Goal: Task Accomplishment & Management: Manage account settings

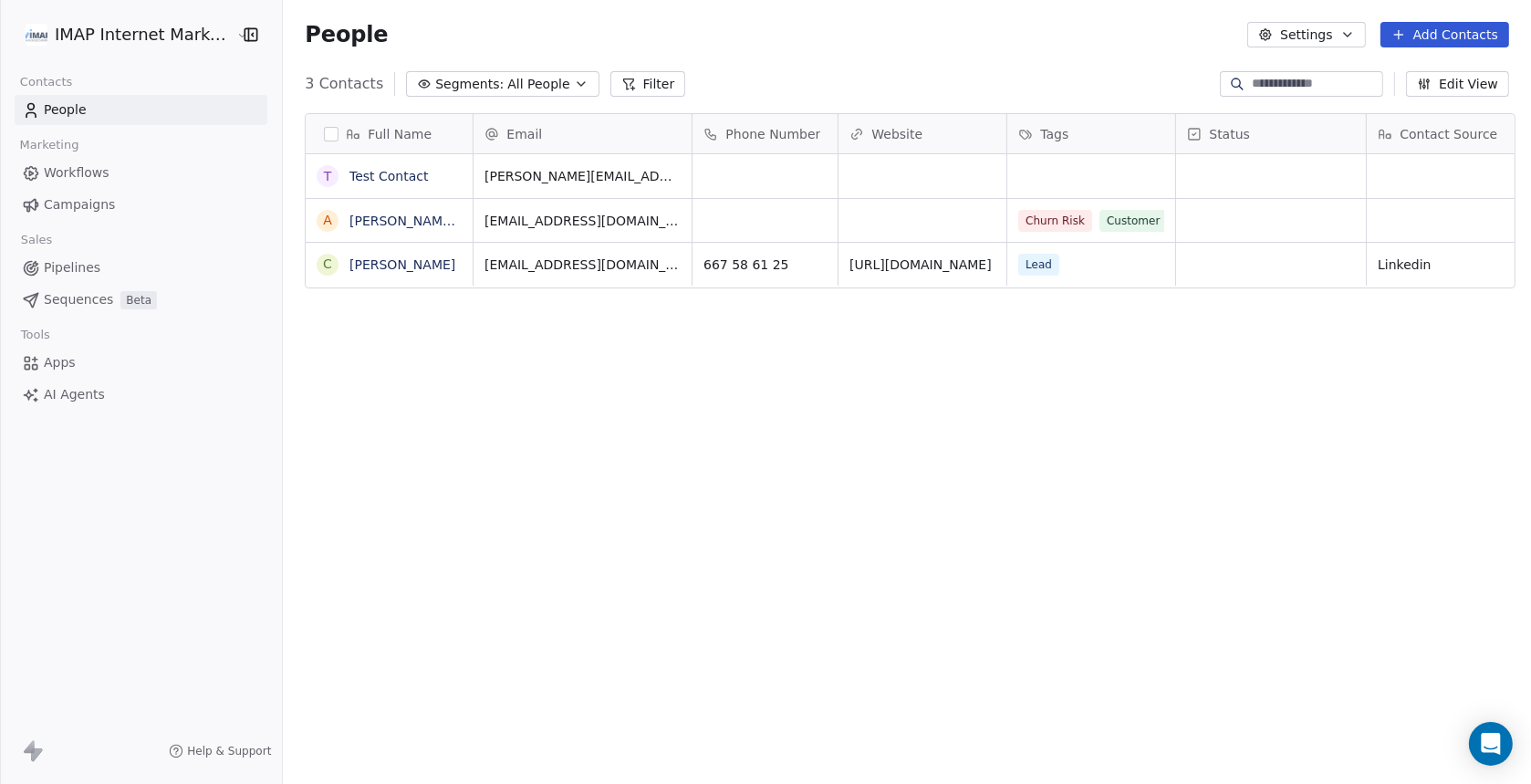
scroll to position [674, 1239]
click at [166, 29] on html "IMAP Internet Marketing SL Contacts People Marketing Workflows Campaigns Sales …" at bounding box center [766, 392] width 1531 height 784
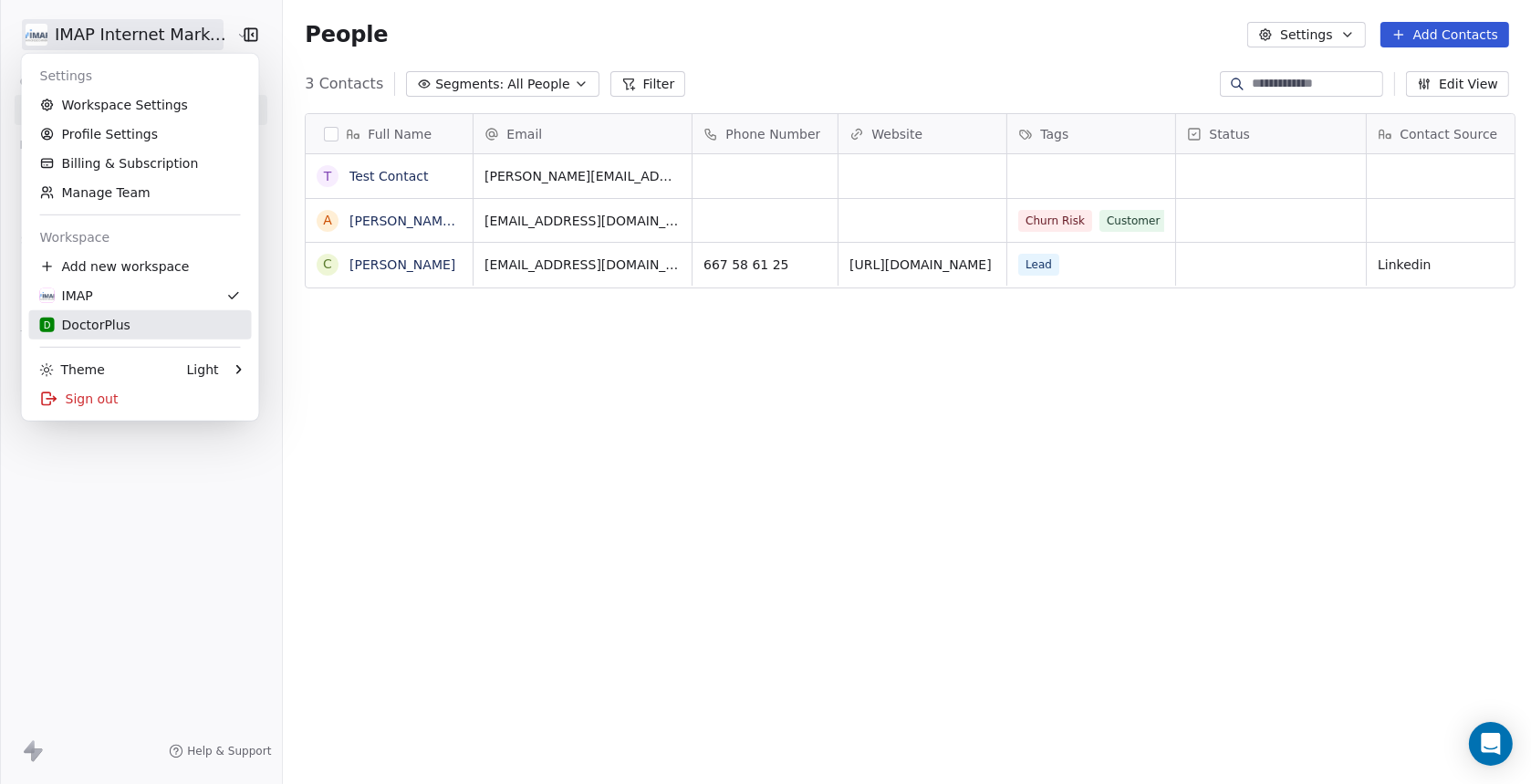
click at [108, 318] on div "D DoctorPlus" at bounding box center [85, 325] width 91 height 19
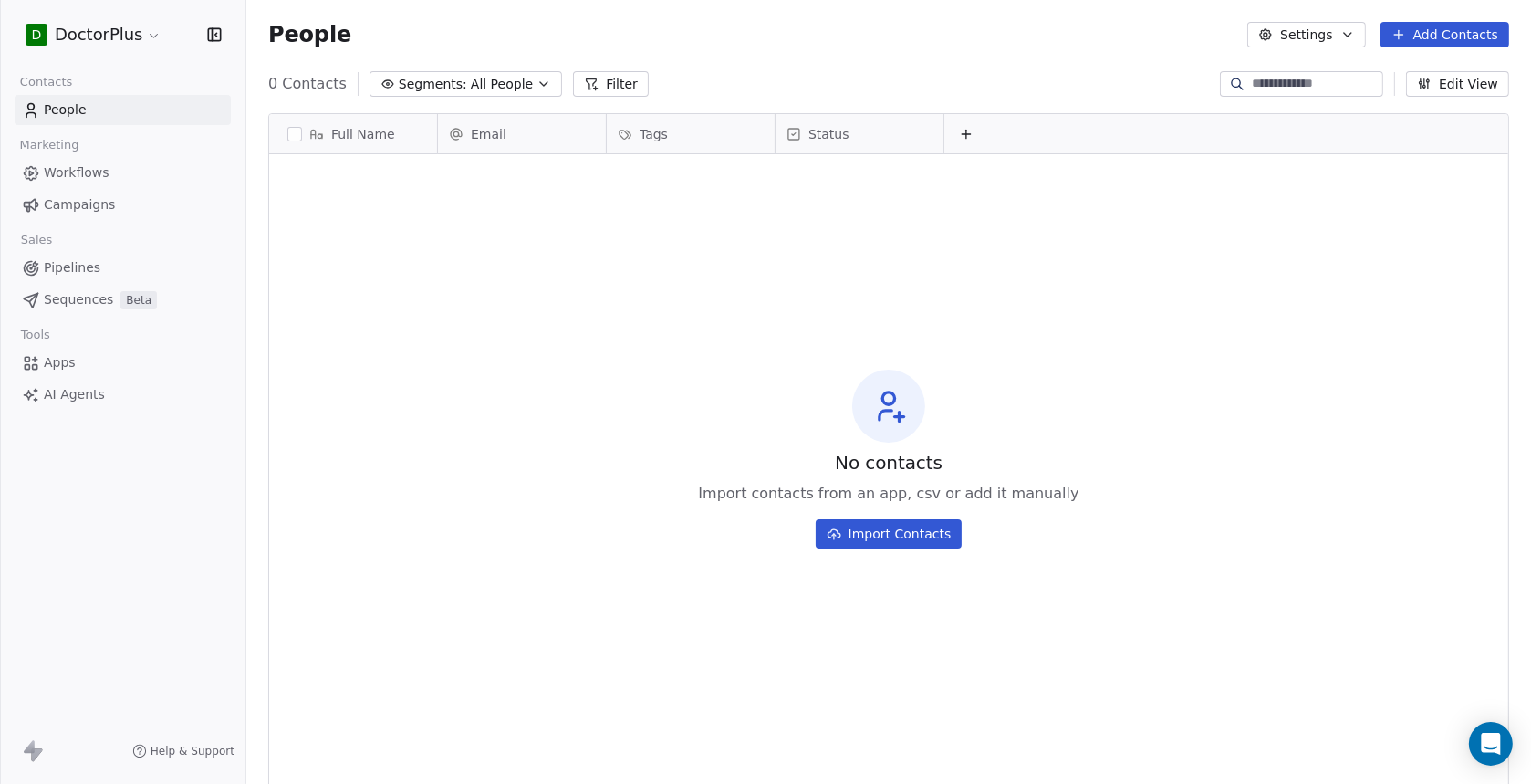
scroll to position [674, 1270]
click at [1496, 750] on icon "Open Intercom Messenger" at bounding box center [1490, 743] width 21 height 23
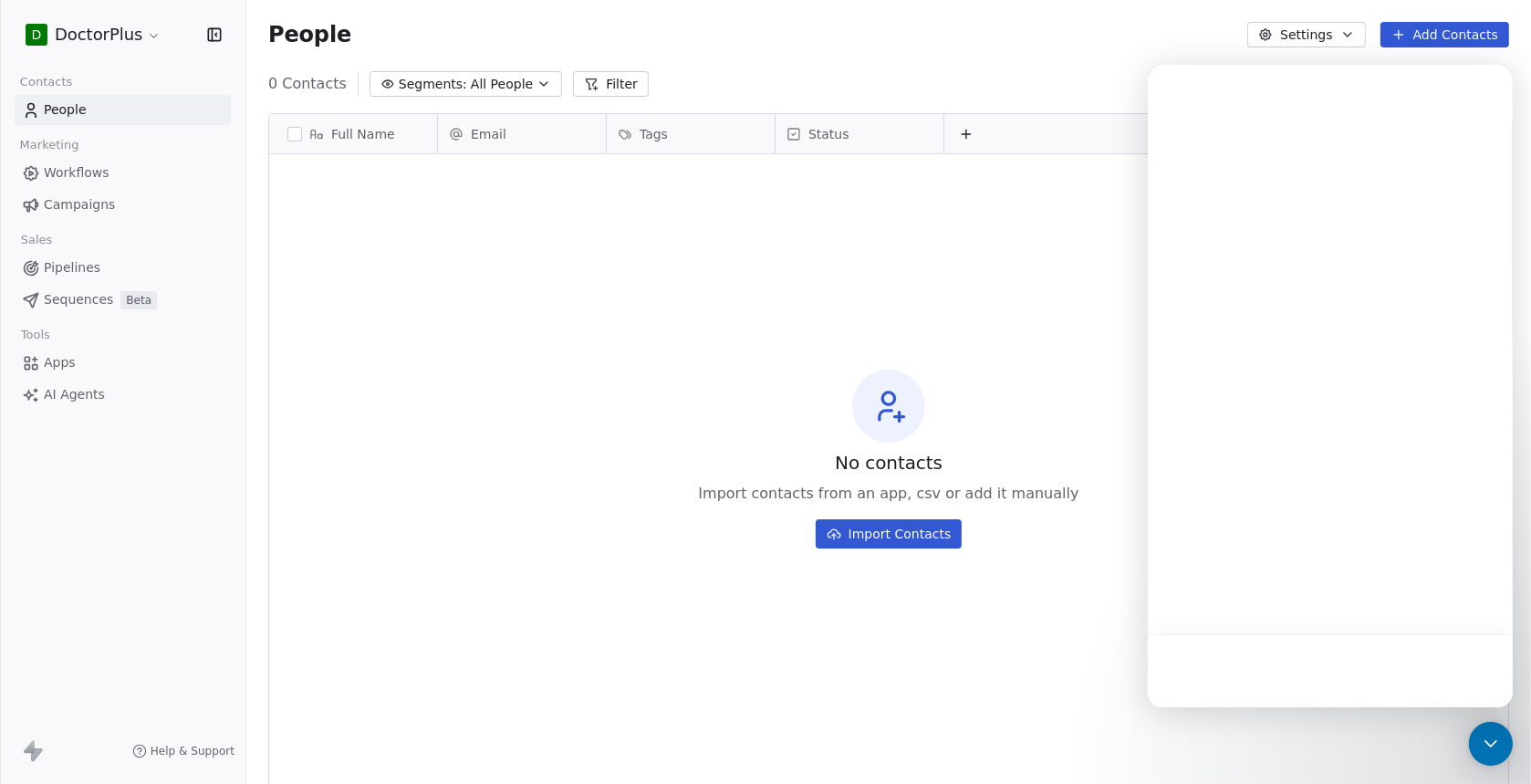
scroll to position [0, 0]
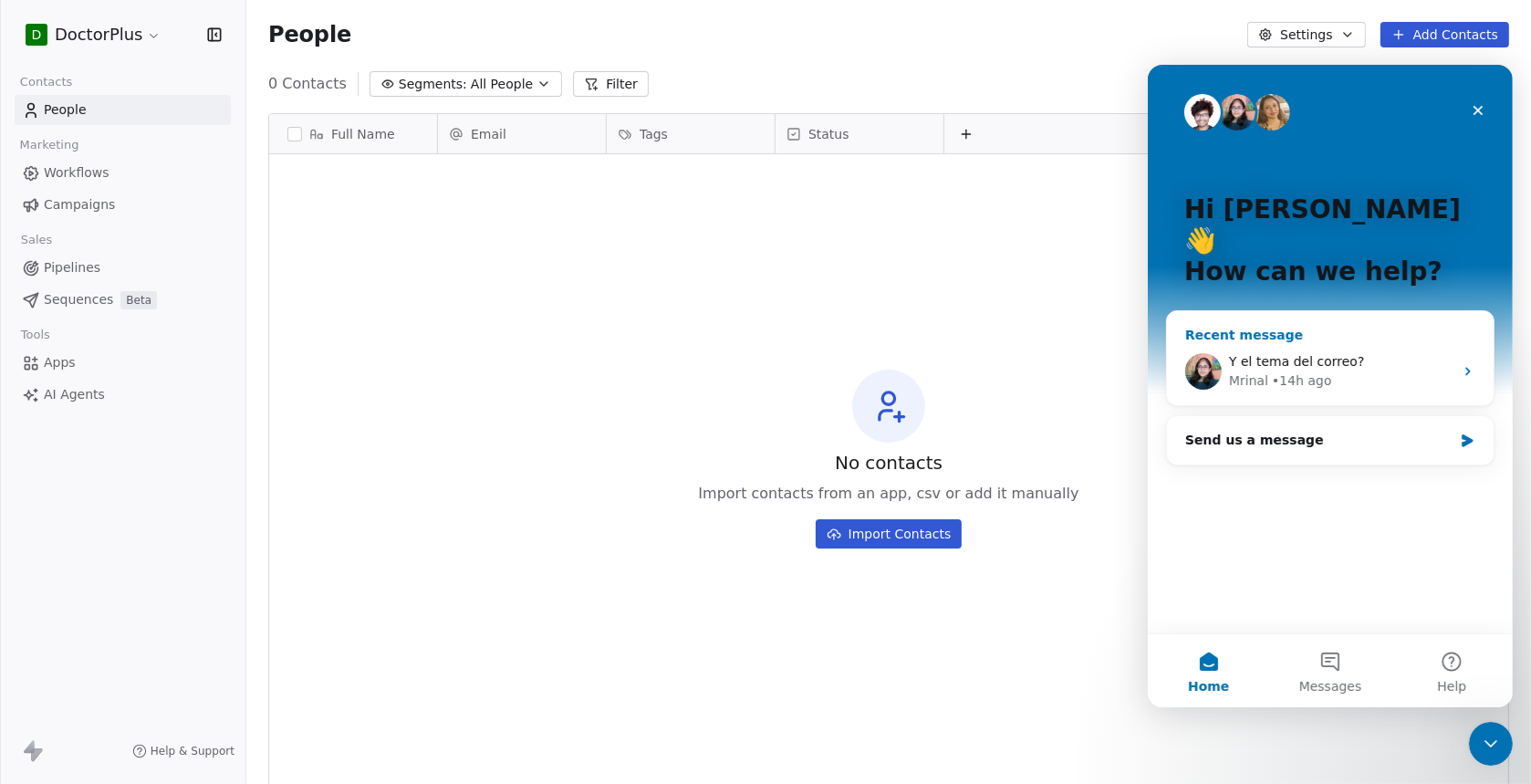
click at [1288, 371] on div "• 14h ago" at bounding box center [1300, 380] width 59 height 20
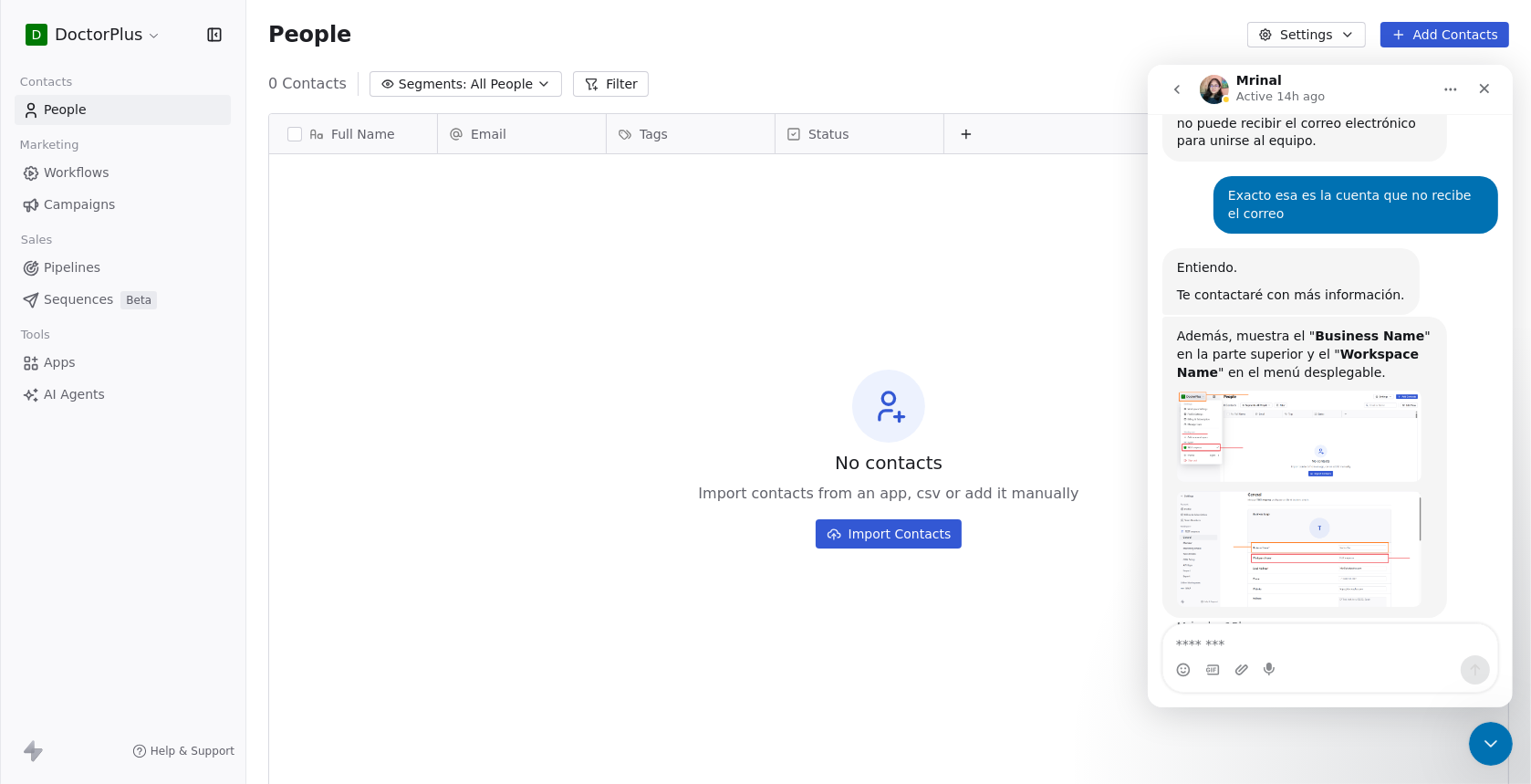
scroll to position [1199, 0]
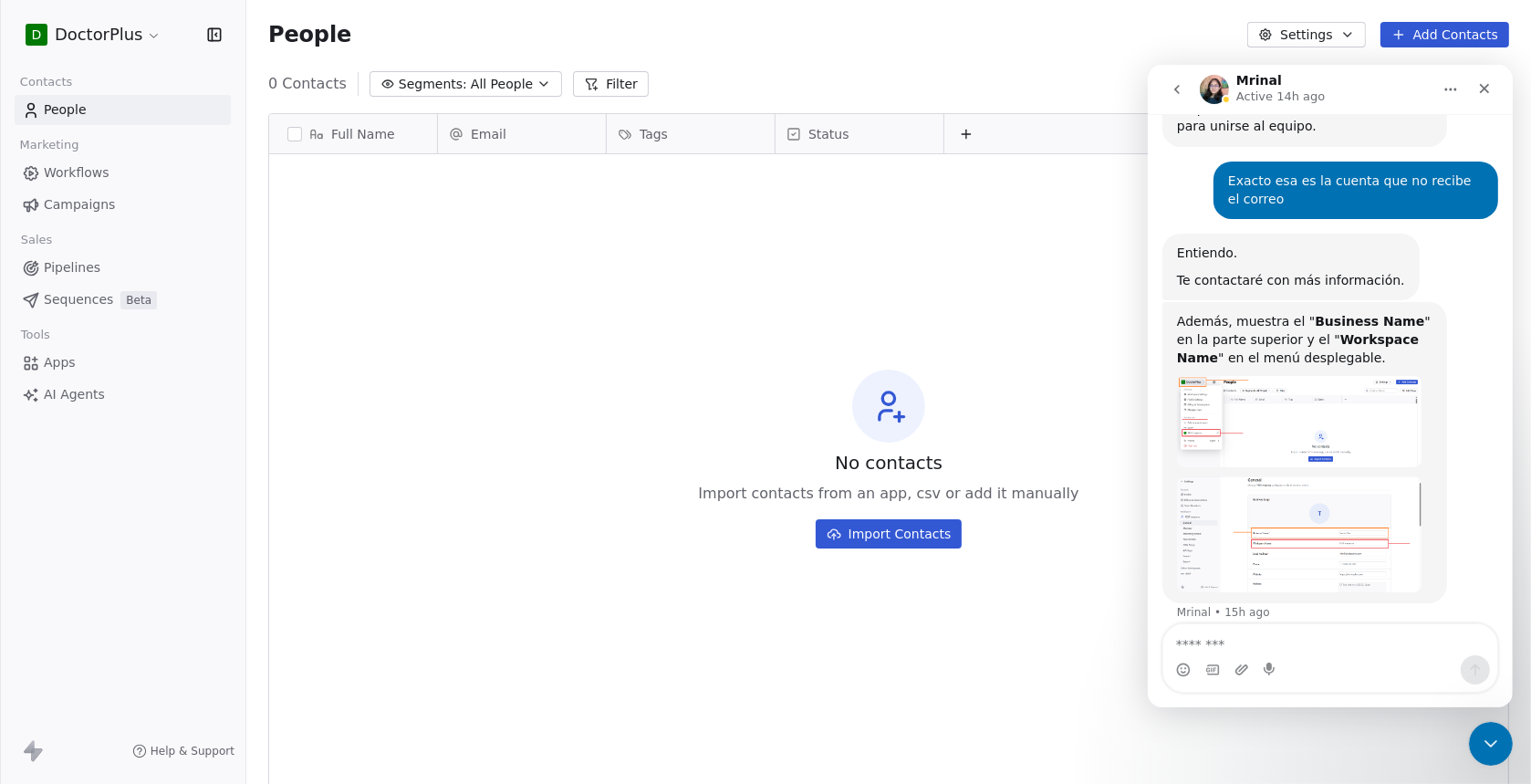
click at [1244, 637] on textarea "Message…" at bounding box center [1329, 639] width 334 height 31
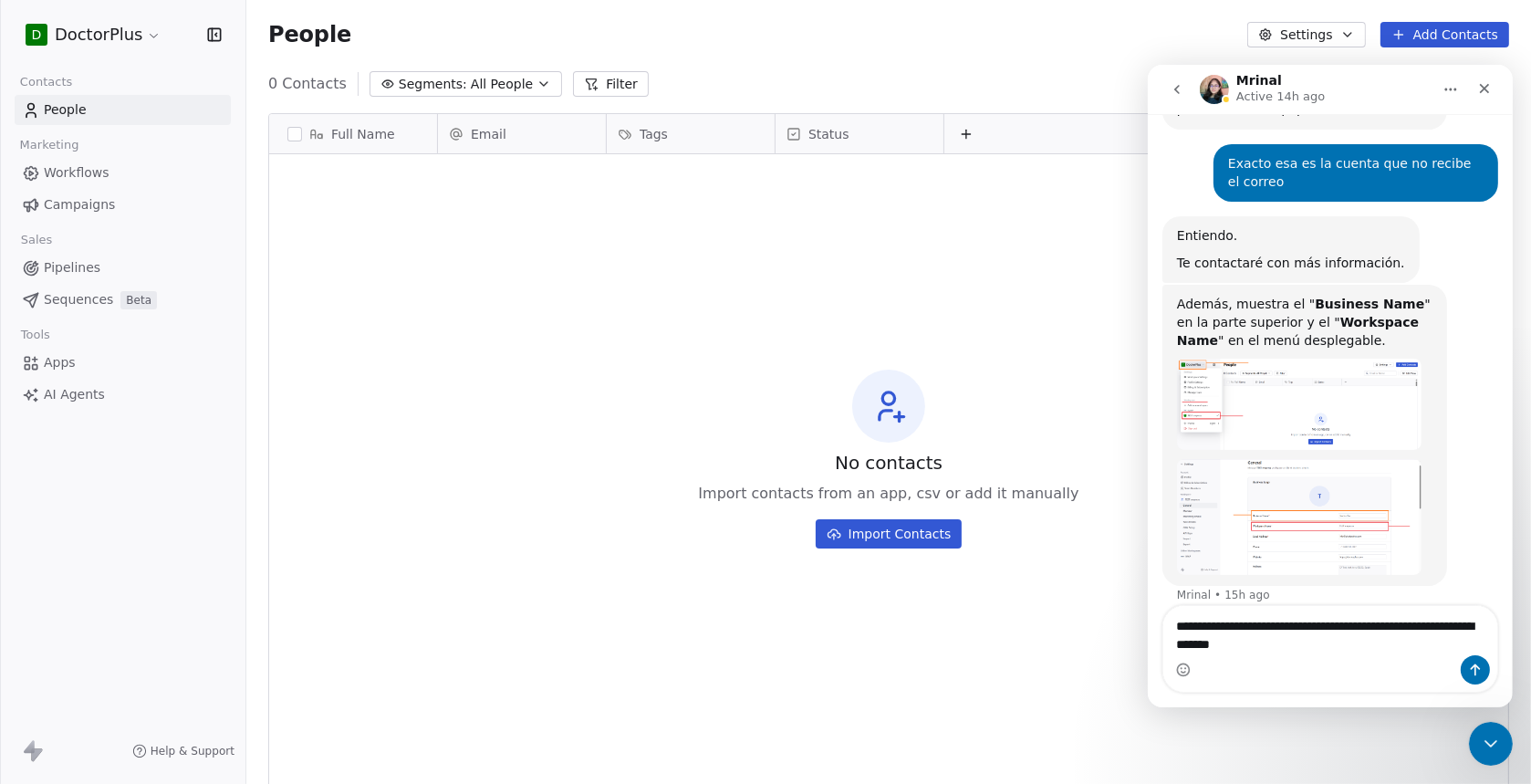
type textarea "**********"
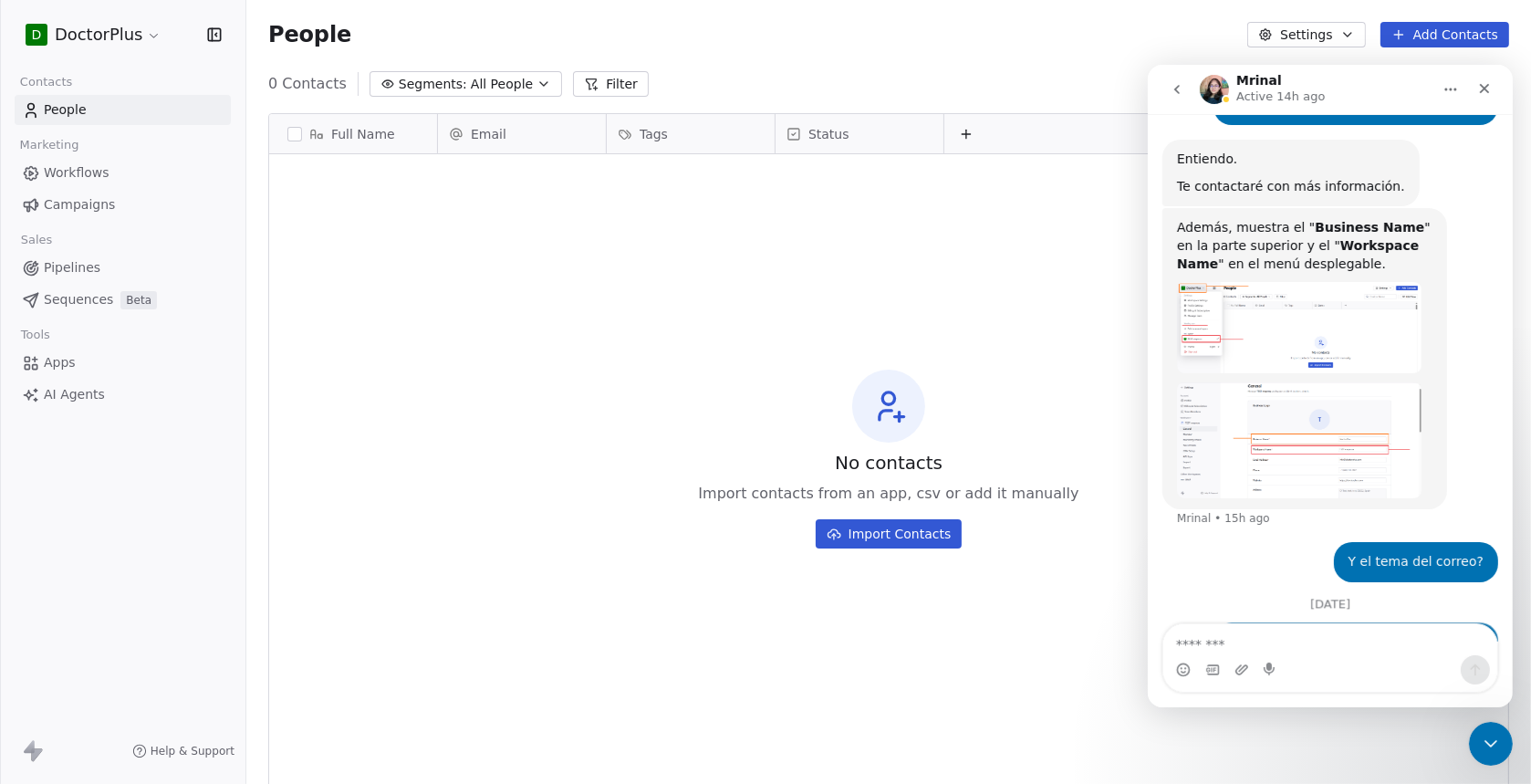
scroll to position [1295, 0]
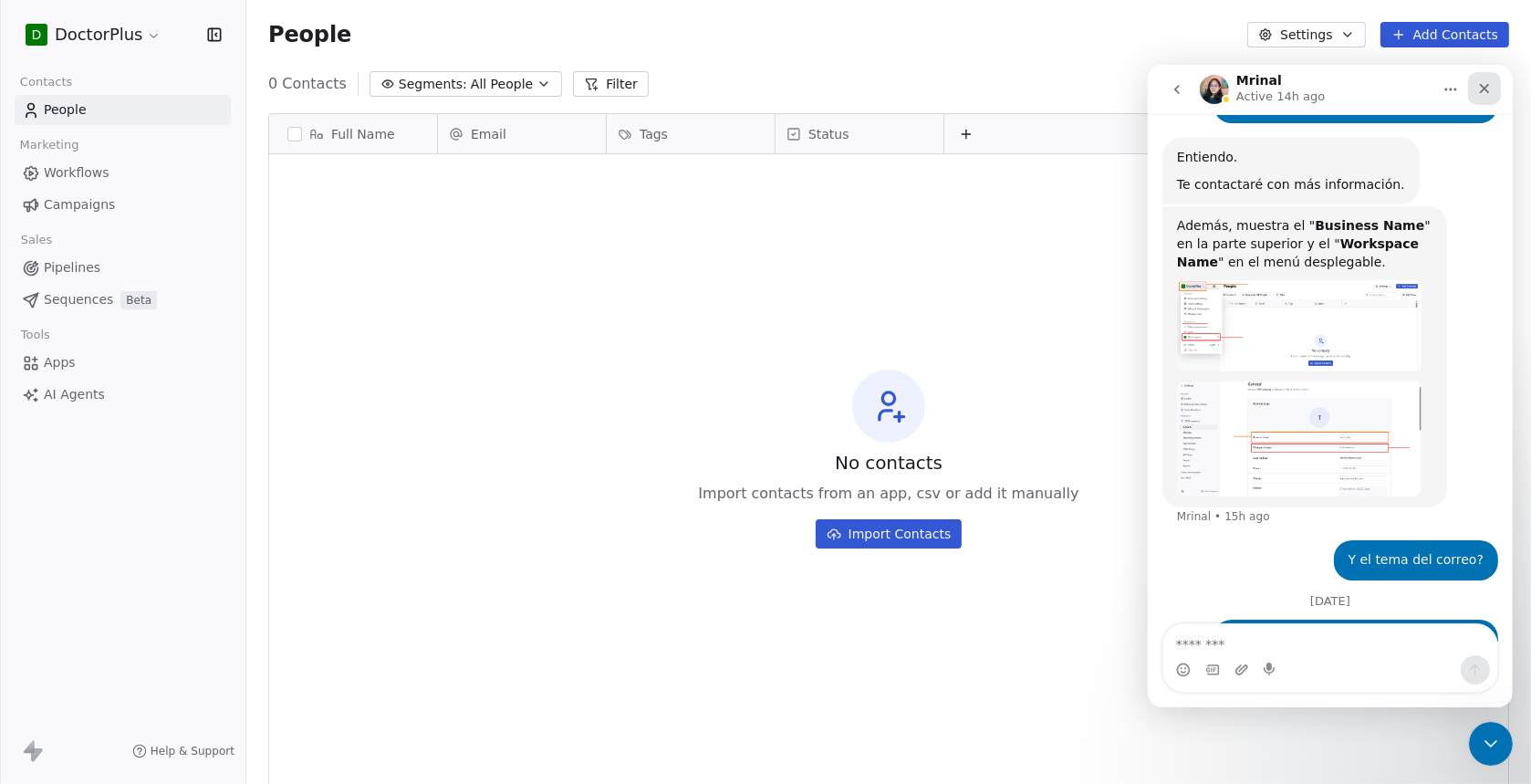
click at [1476, 92] on icon "Close" at bounding box center [1483, 87] width 15 height 15
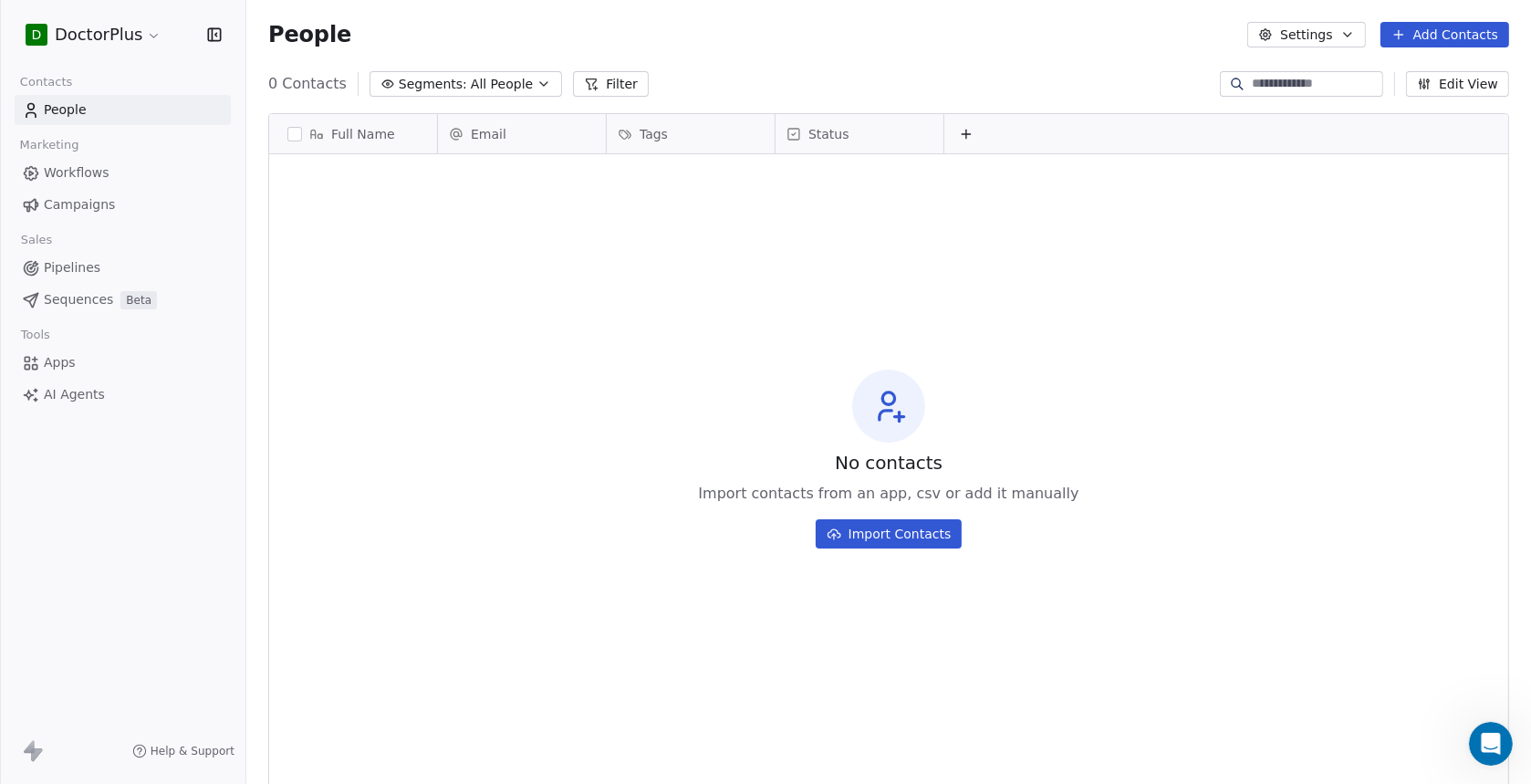
click at [75, 171] on span "Workflows" at bounding box center [76, 173] width 65 height 20
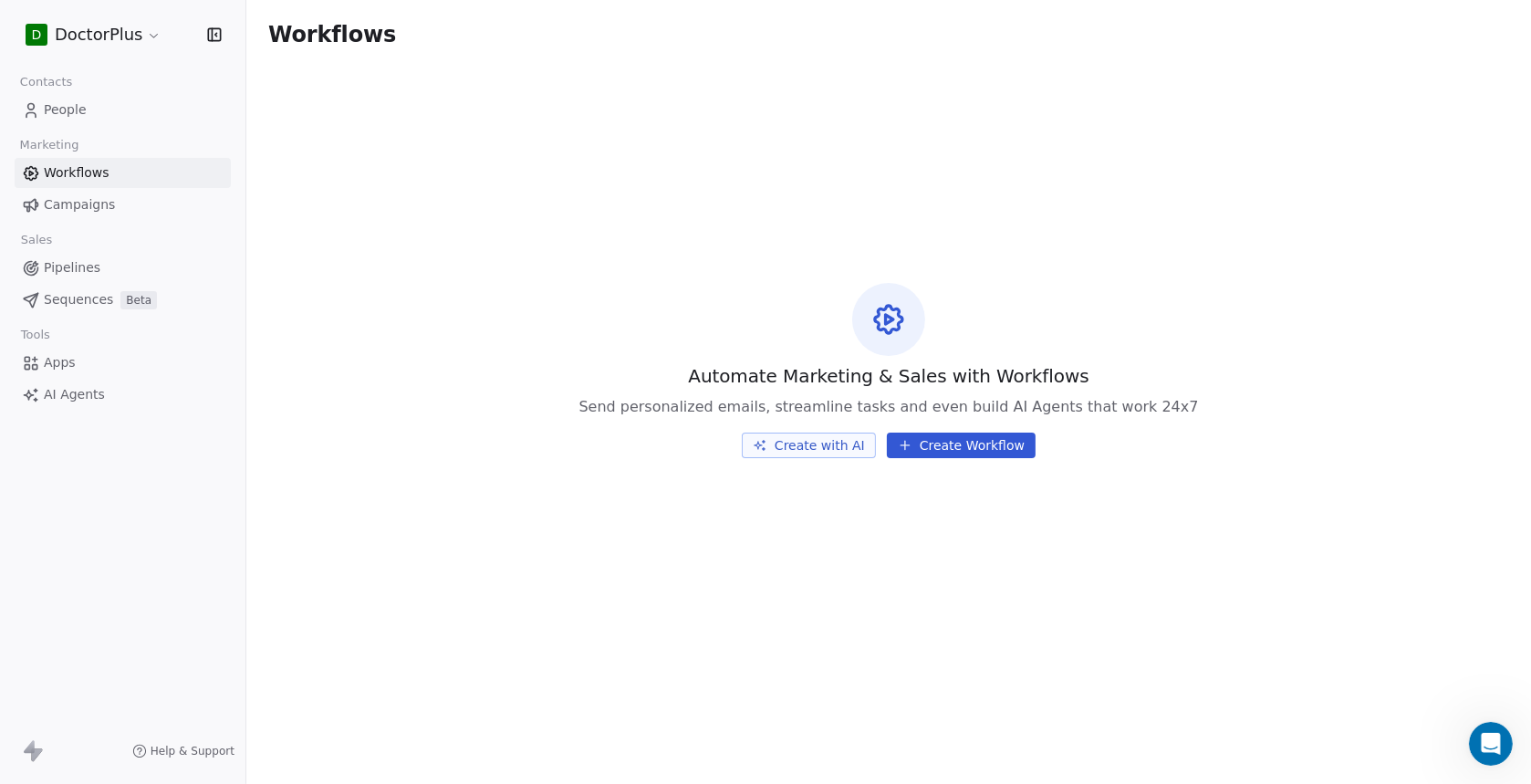
click at [976, 437] on button "Create Workflow" at bounding box center [961, 445] width 148 height 25
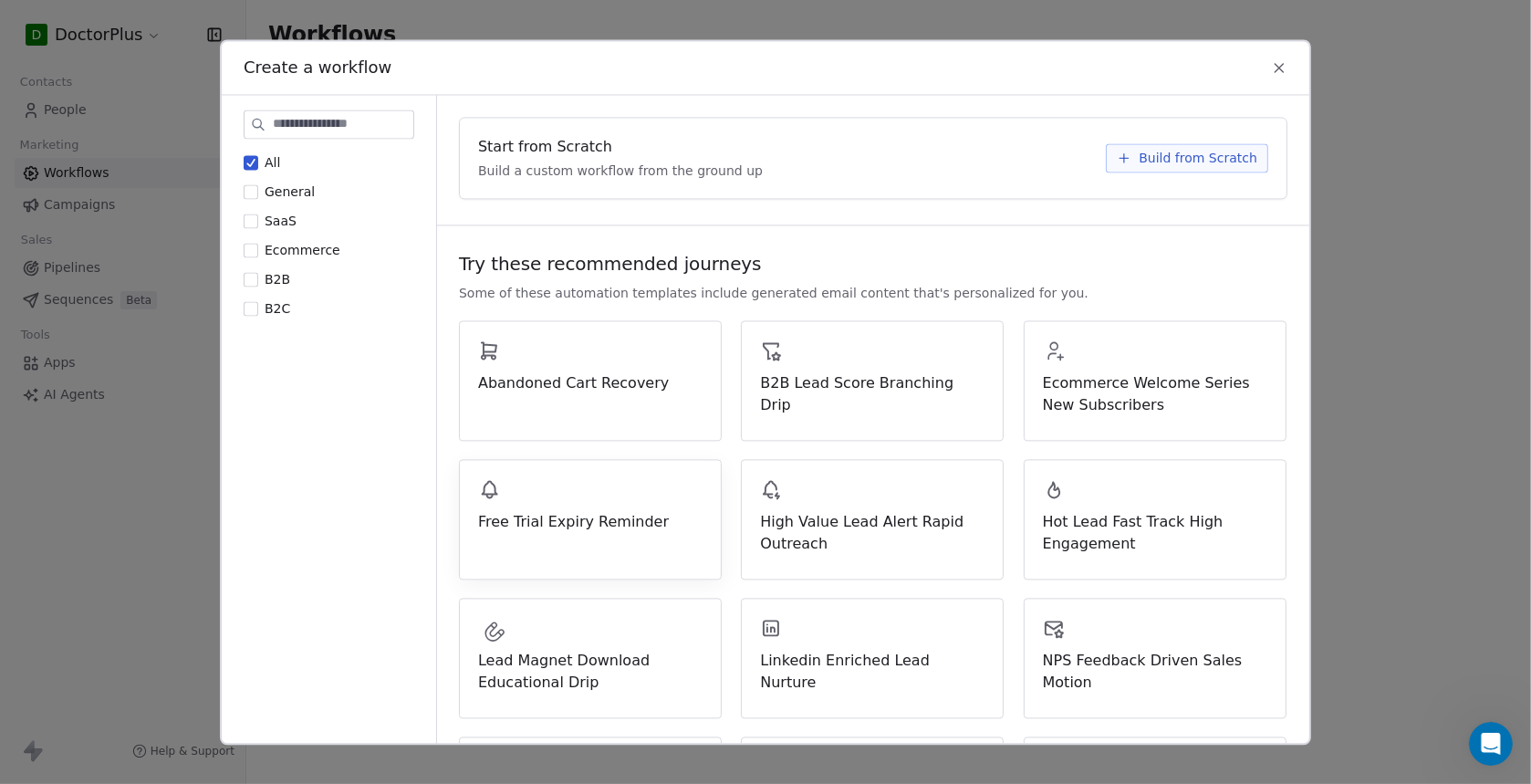
click at [586, 525] on span "Free Trial Expiry Reminder" at bounding box center [590, 522] width 224 height 21
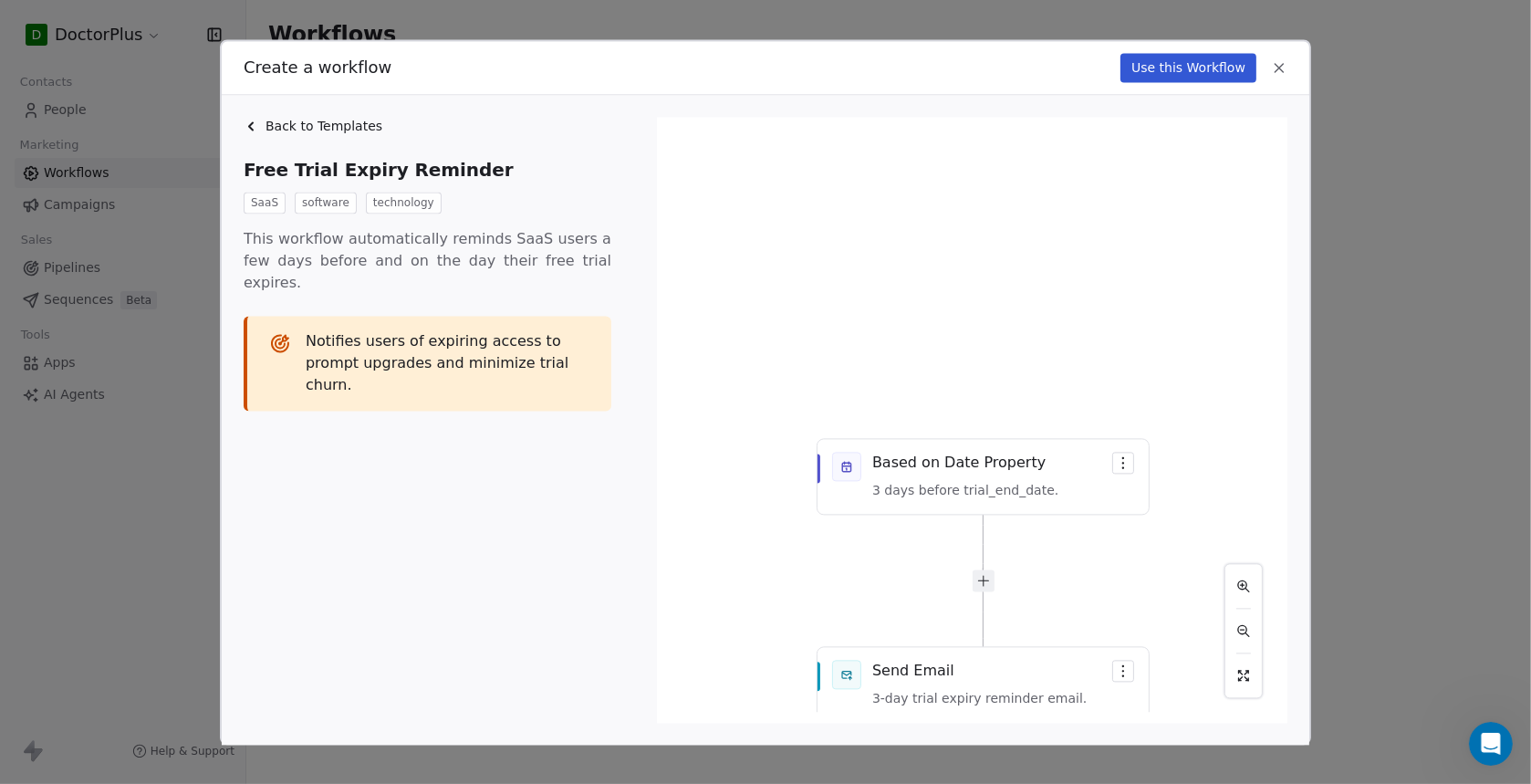
click at [1278, 68] on icon at bounding box center [1278, 67] width 17 height 17
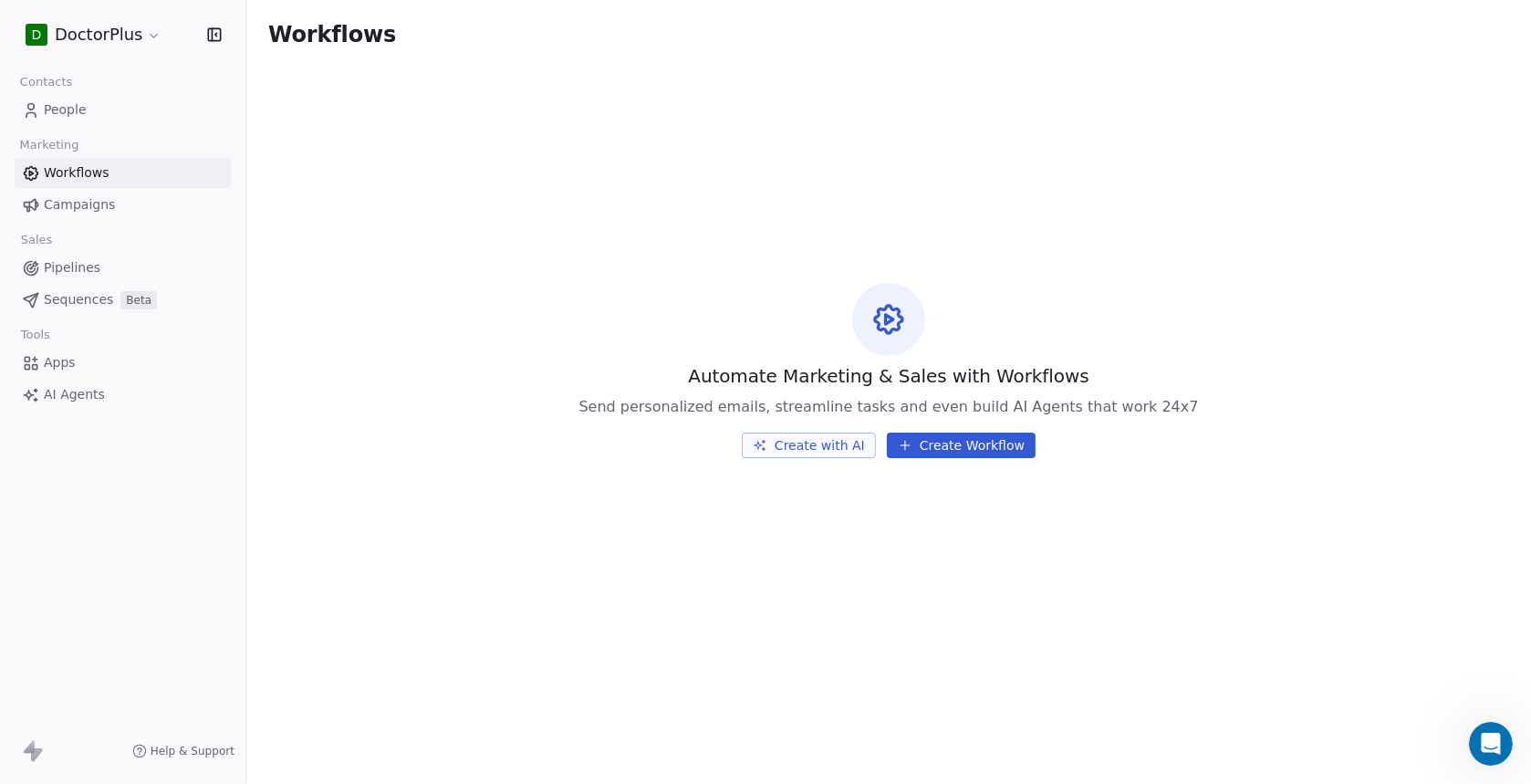
click at [83, 208] on span "Campaigns" at bounding box center [79, 205] width 71 height 20
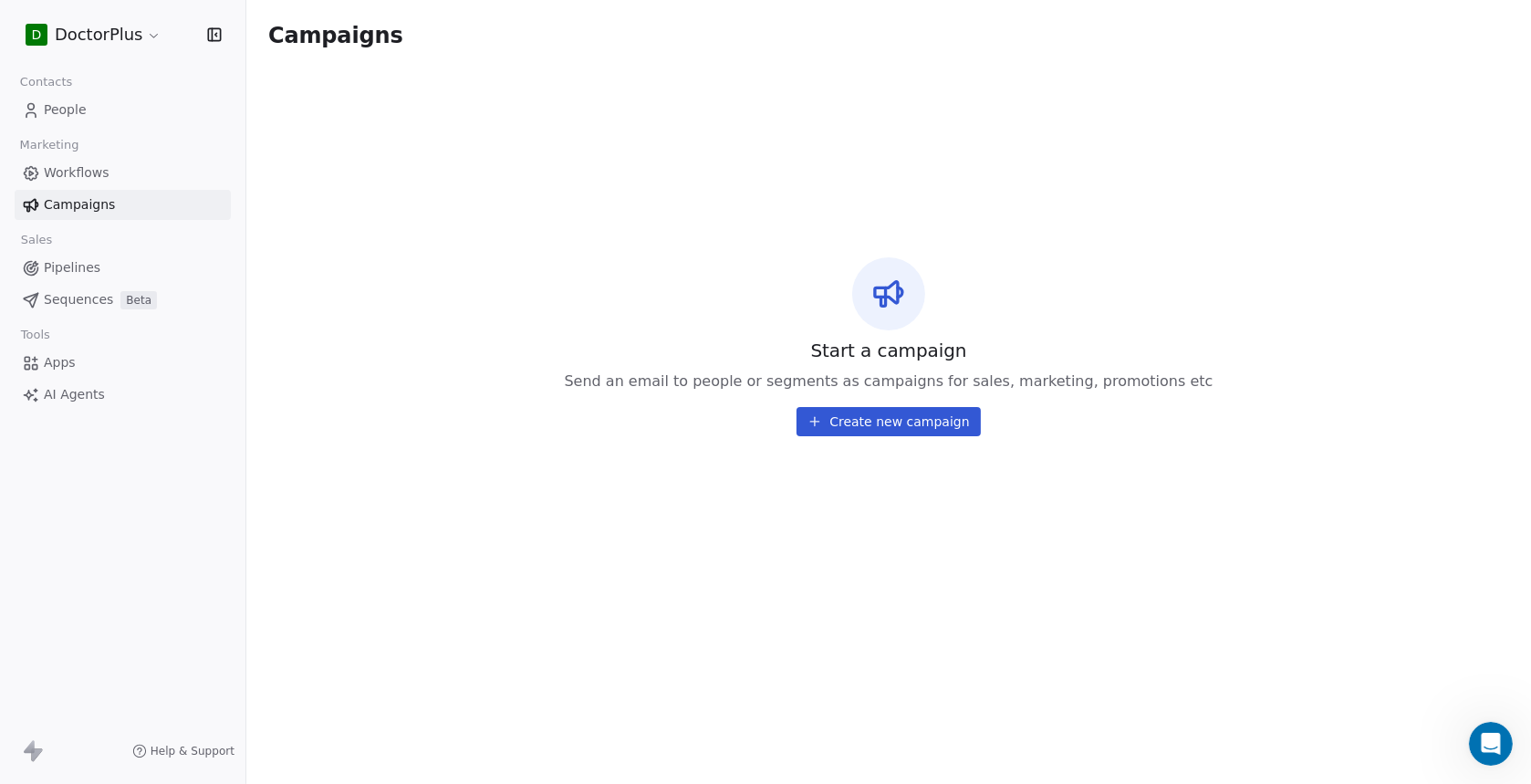
click at [71, 170] on span "Workflows" at bounding box center [76, 173] width 65 height 20
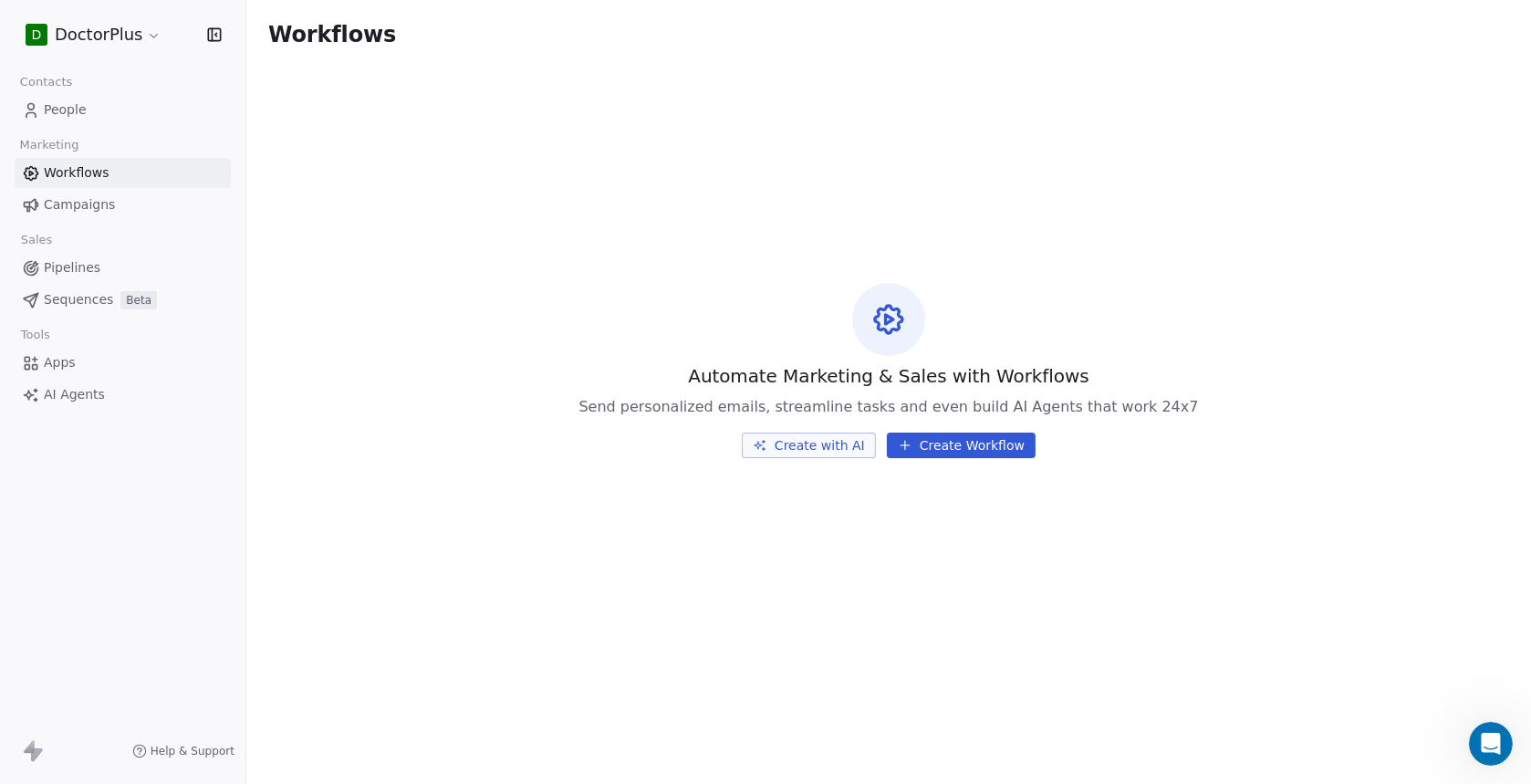
click at [174, 750] on span "Help & Support" at bounding box center [192, 750] width 84 height 15
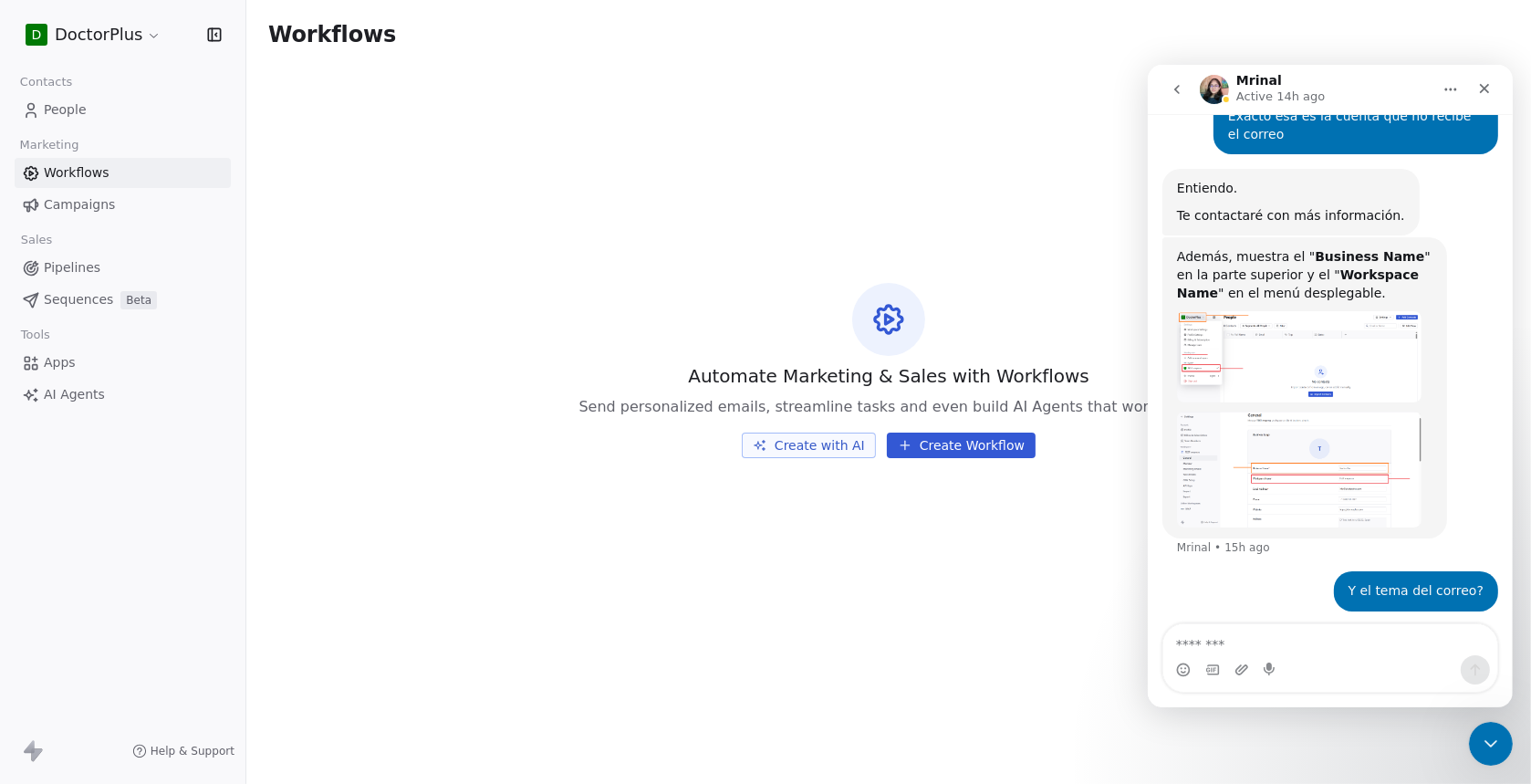
scroll to position [1295, 0]
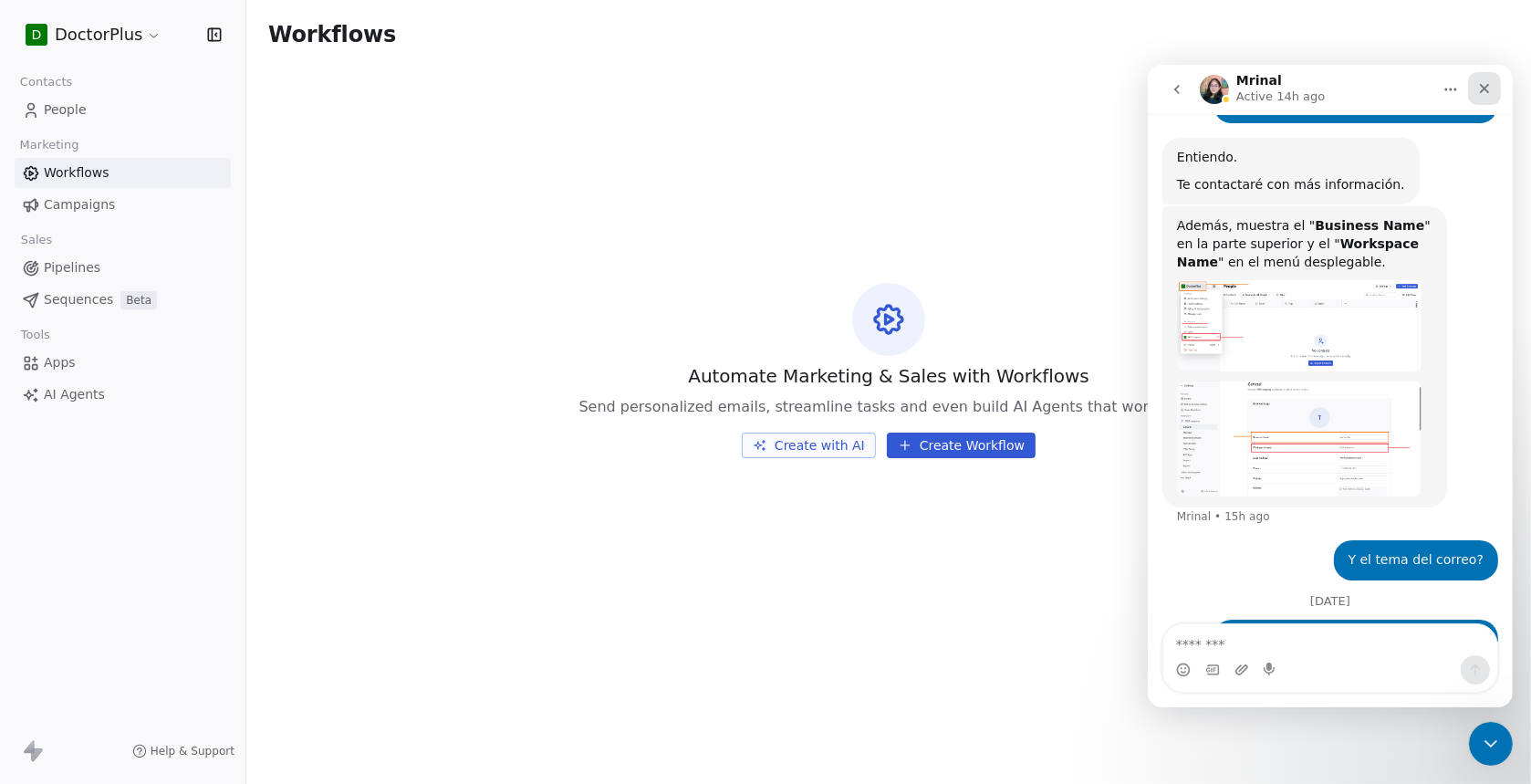
click at [1484, 86] on icon "Close" at bounding box center [1483, 88] width 10 height 10
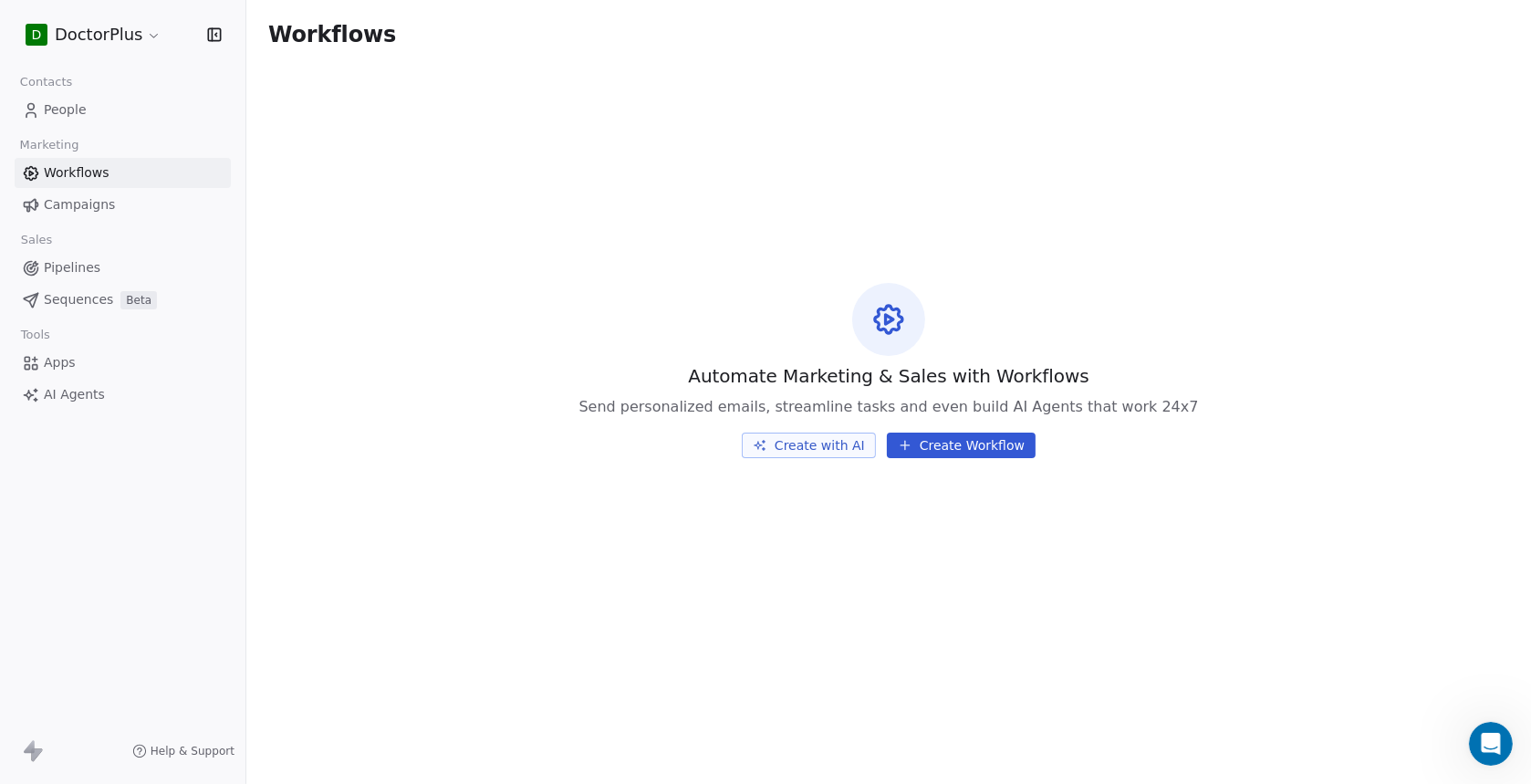
click at [35, 751] on icon at bounding box center [37, 754] width 11 height 13
click at [172, 756] on span "Help & Support" at bounding box center [192, 750] width 84 height 15
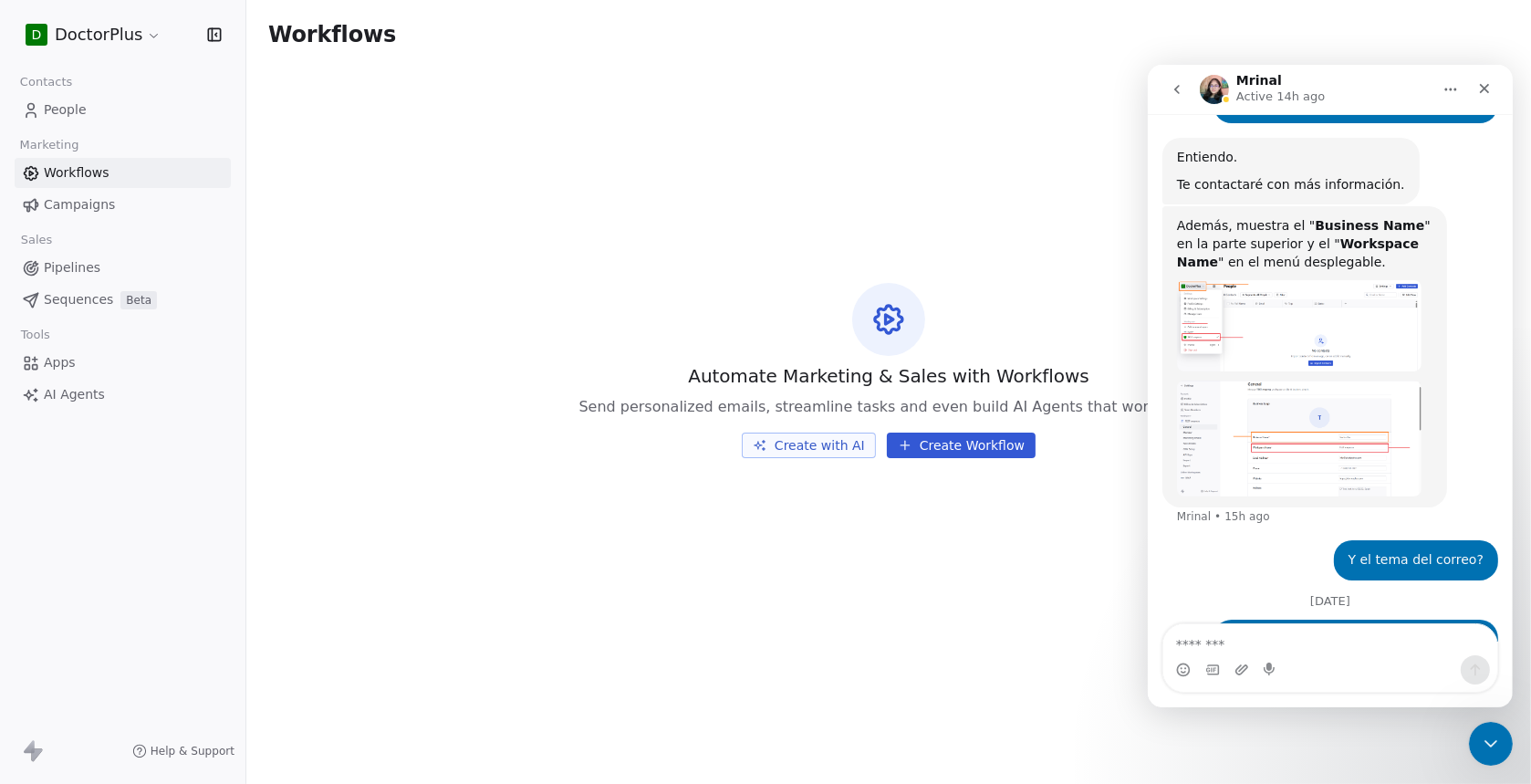
click at [1174, 91] on icon "go back" at bounding box center [1175, 88] width 15 height 15
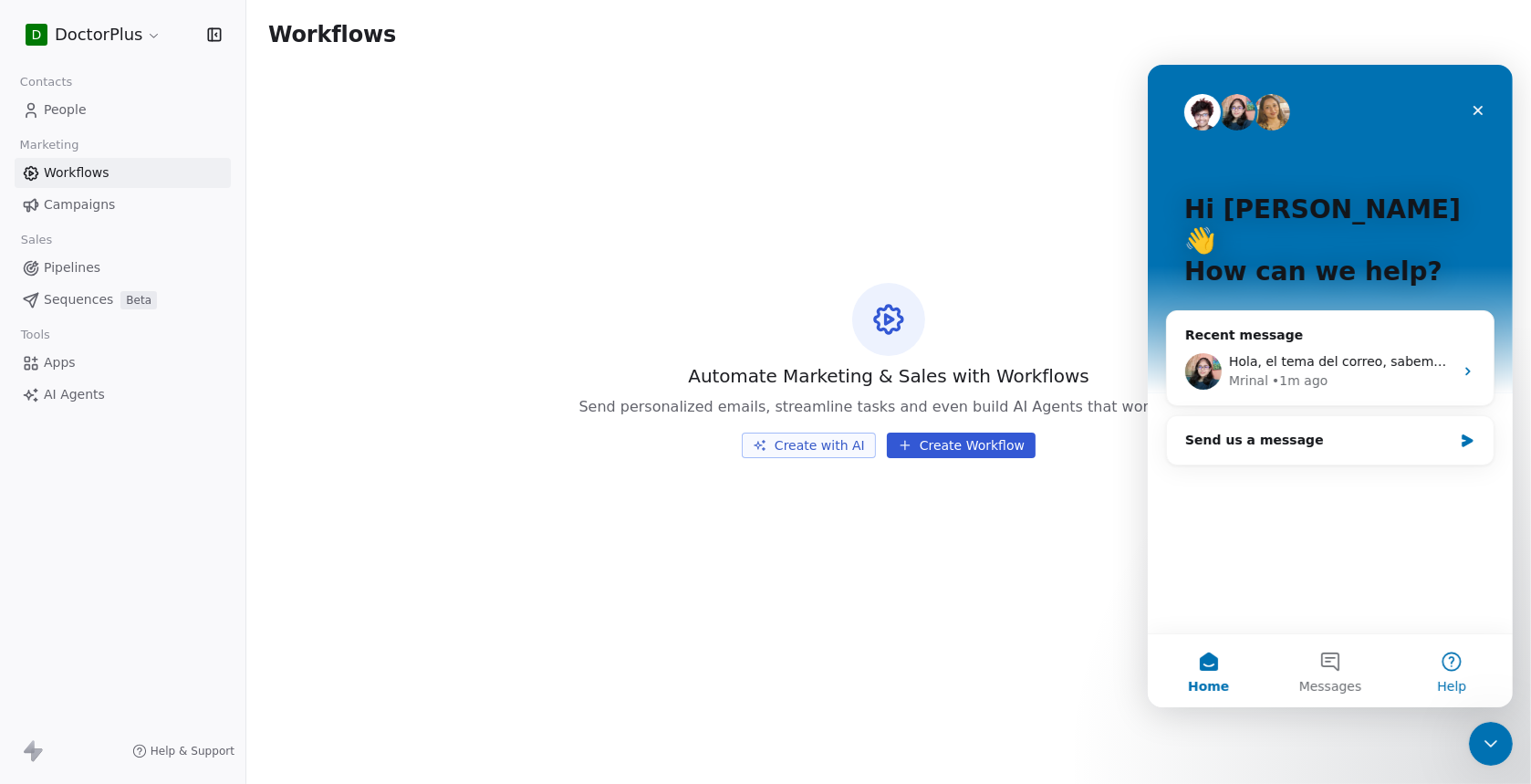
click at [1463, 664] on button "Help" at bounding box center [1451, 669] width 121 height 73
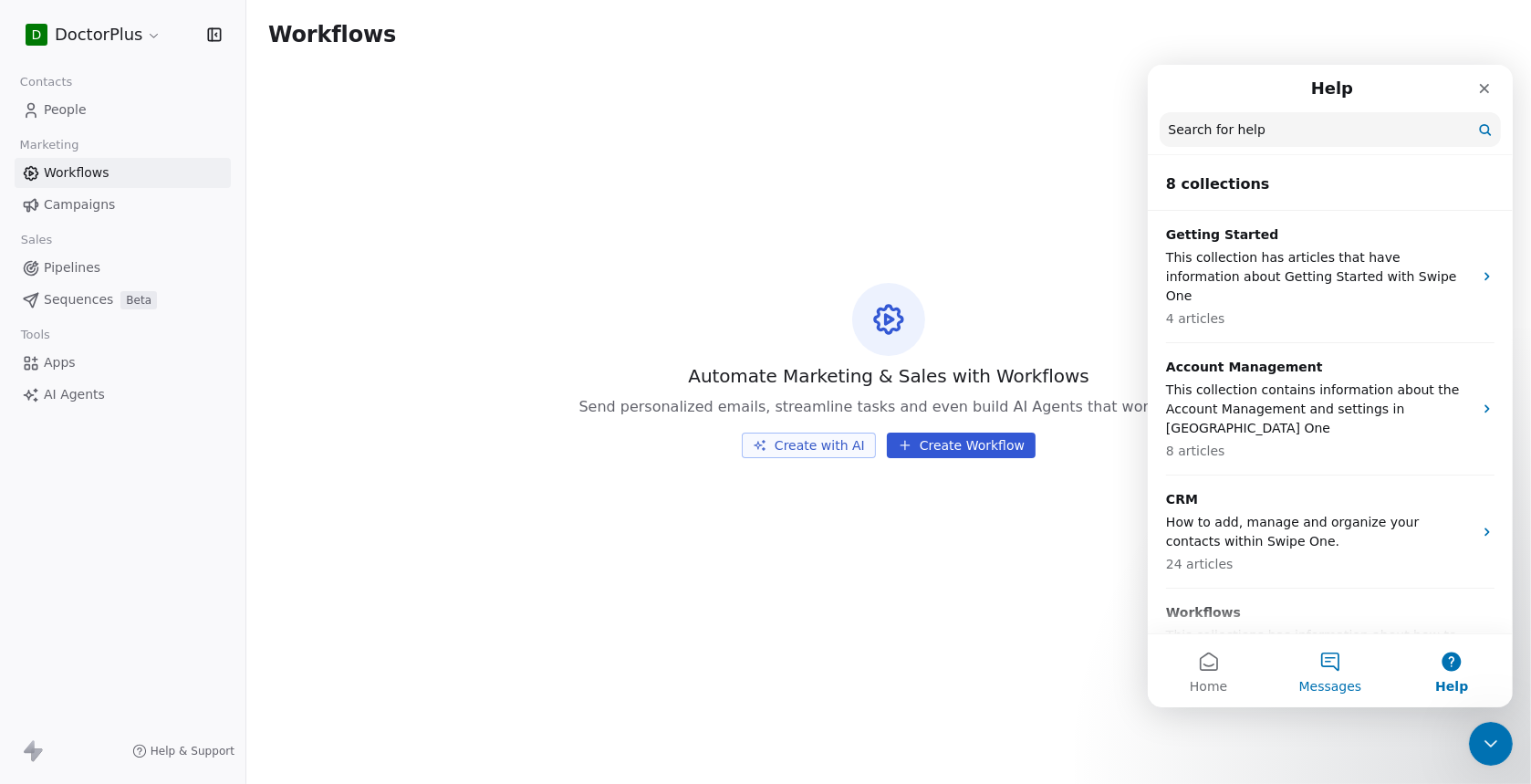
click at [1331, 673] on button "Messages" at bounding box center [1328, 669] width 121 height 73
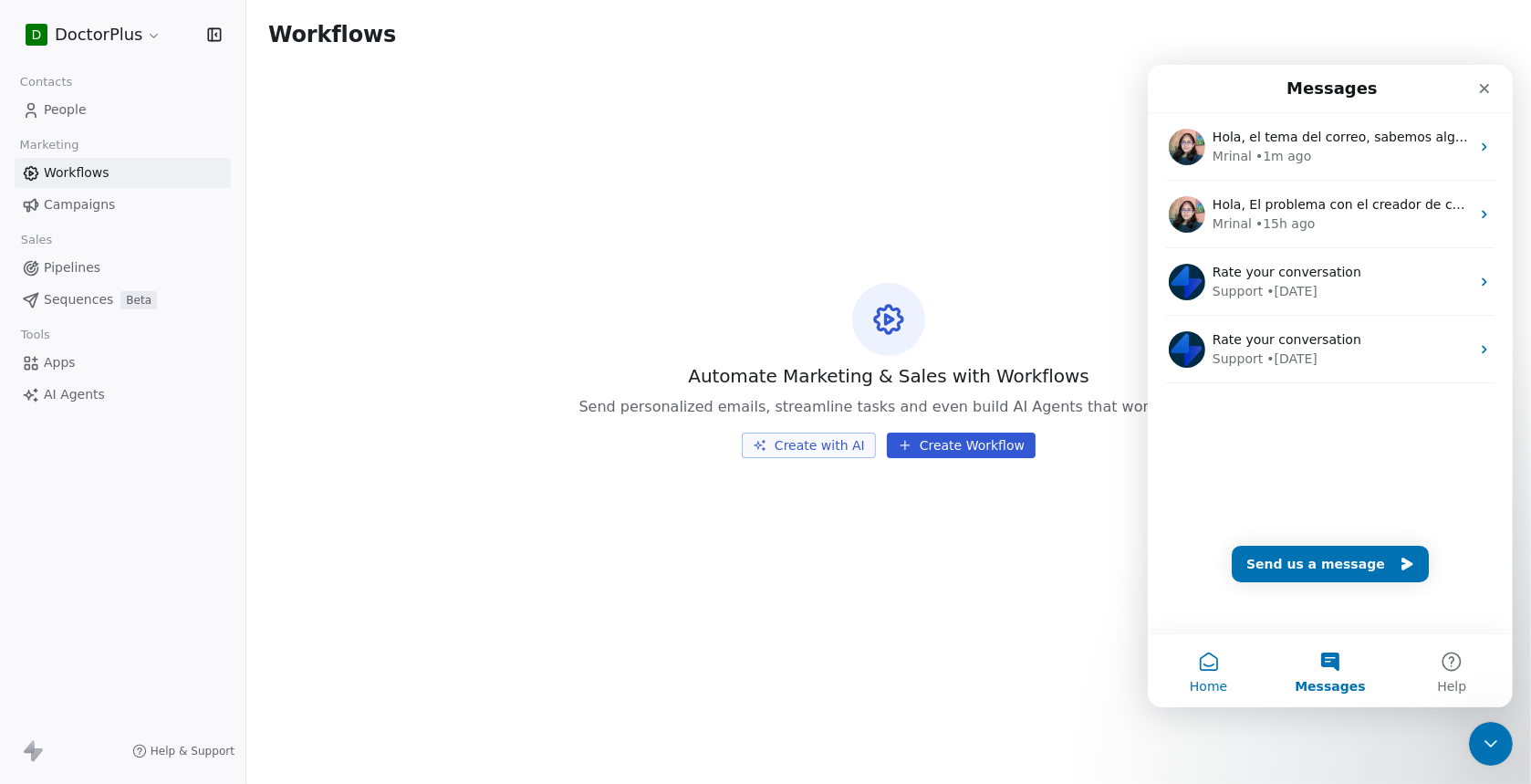
click at [1200, 679] on span "Home" at bounding box center [1207, 685] width 37 height 13
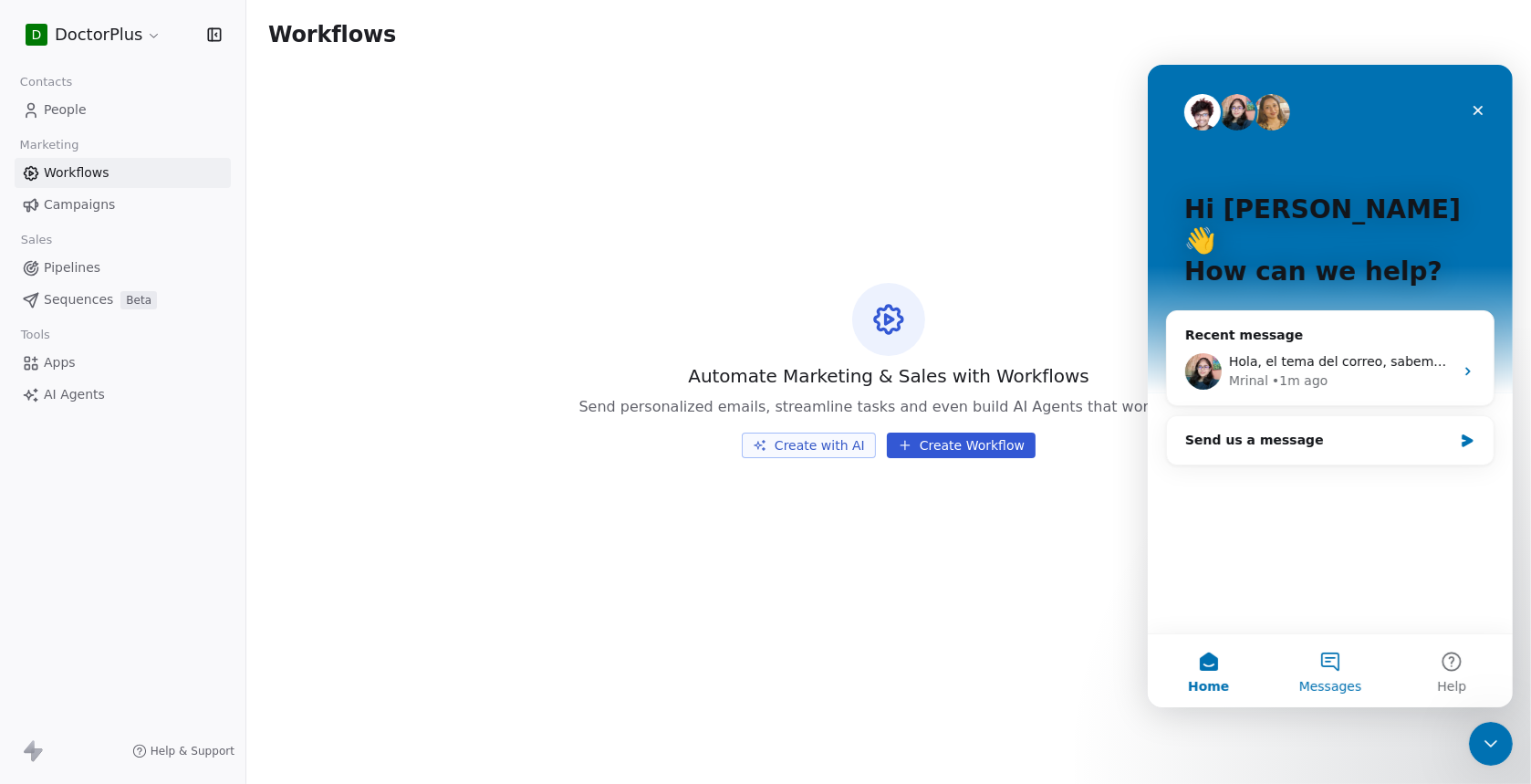
click at [1346, 671] on button "Messages" at bounding box center [1328, 669] width 121 height 73
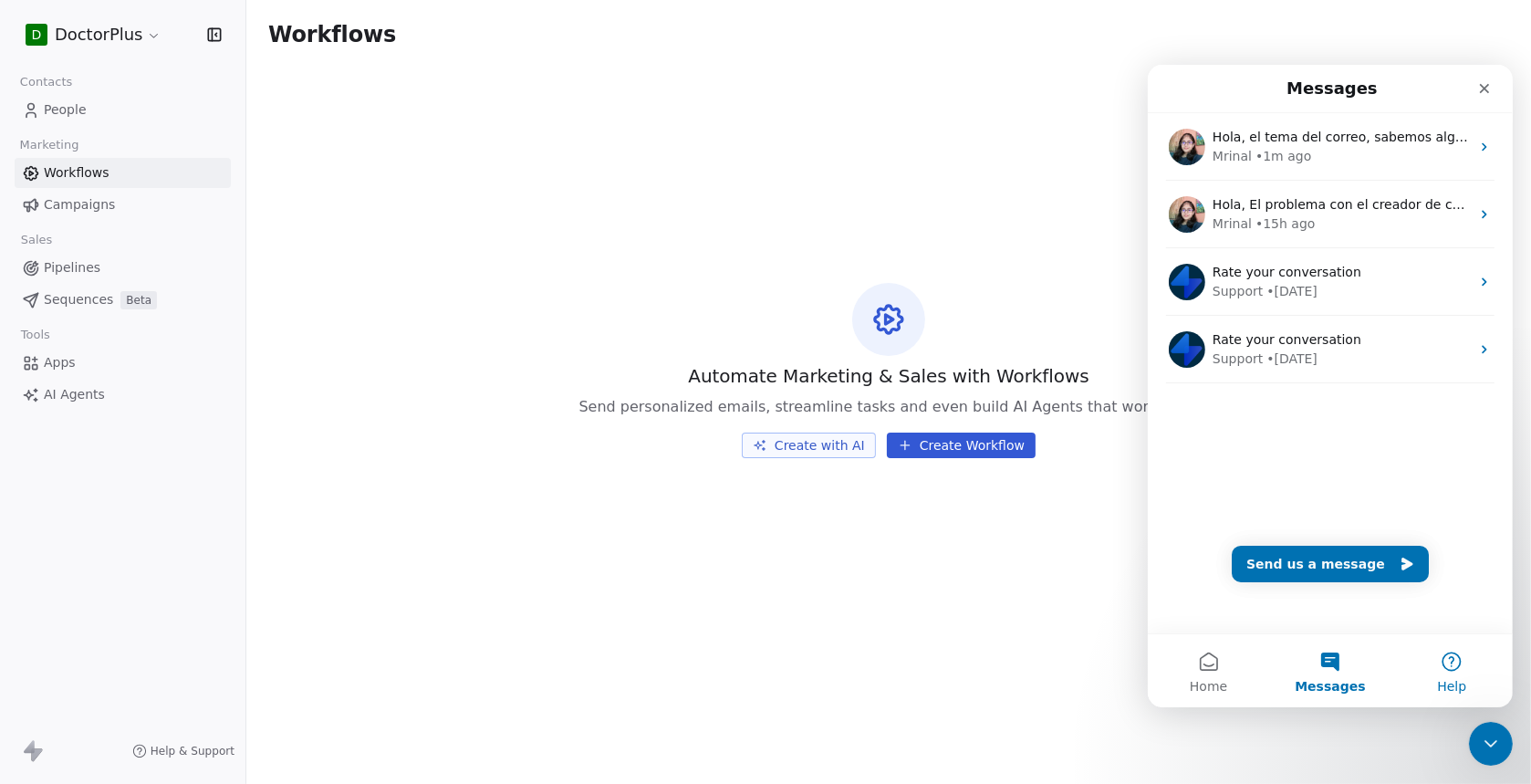
click at [1460, 669] on button "Help" at bounding box center [1451, 669] width 121 height 73
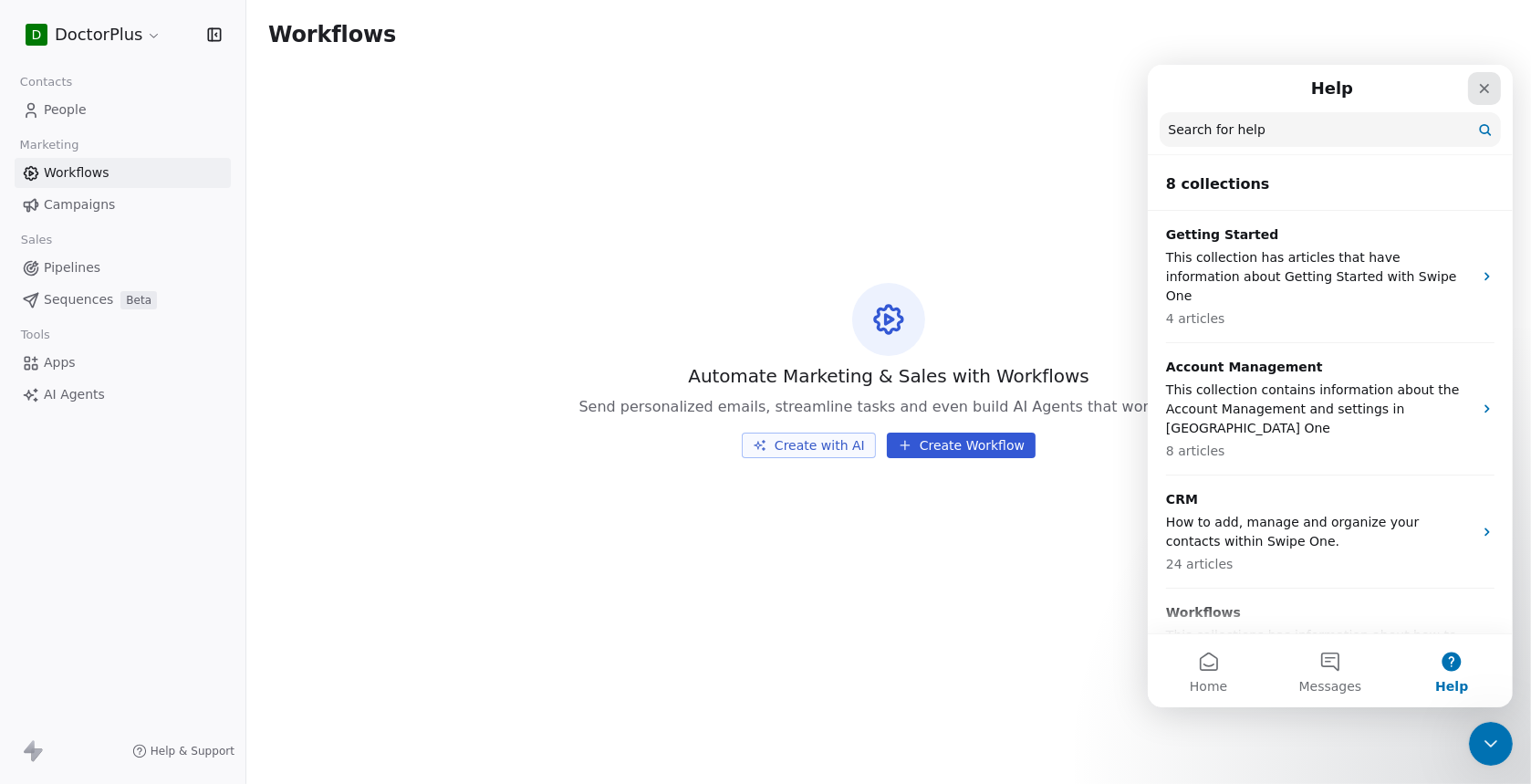
click at [1485, 87] on icon "Close" at bounding box center [1483, 87] width 15 height 15
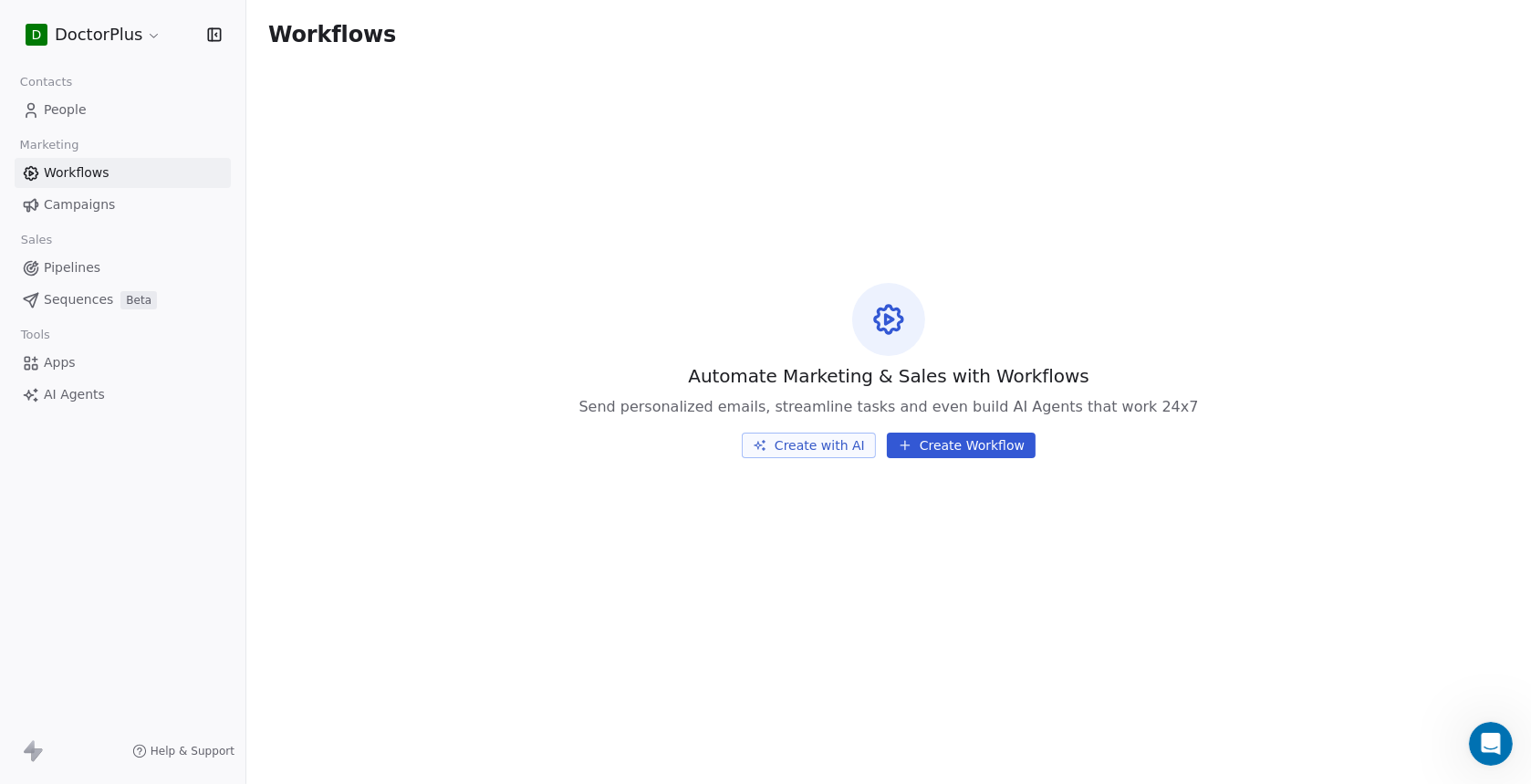
click at [94, 36] on html "D DoctorPlus Contacts People Marketing Workflows Campaigns Sales Pipelines Sequ…" at bounding box center [766, 392] width 1531 height 784
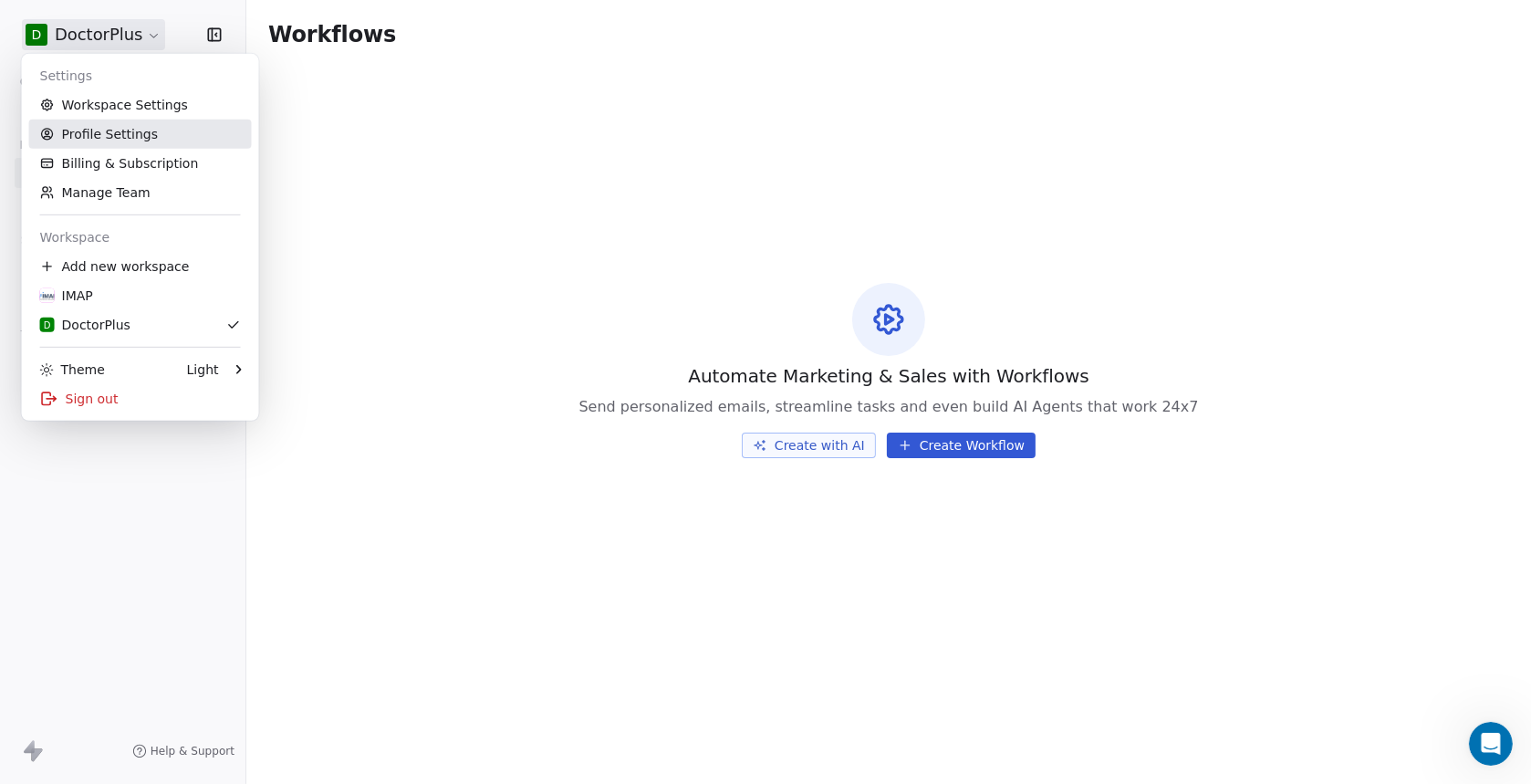
click at [113, 137] on link "Profile Settings" at bounding box center [140, 135] width 222 height 29
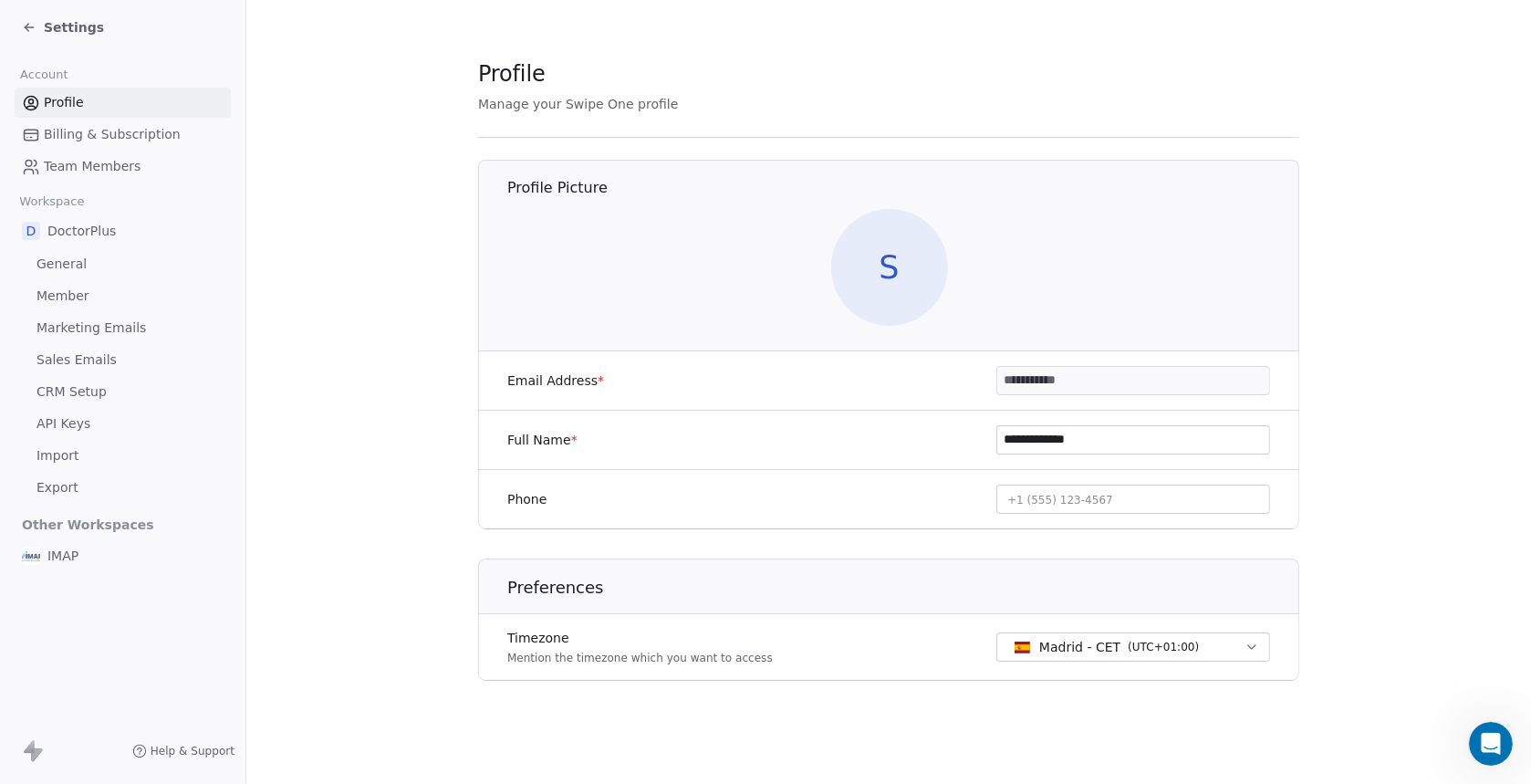
click at [80, 422] on span "API Keys" at bounding box center [62, 424] width 54 height 20
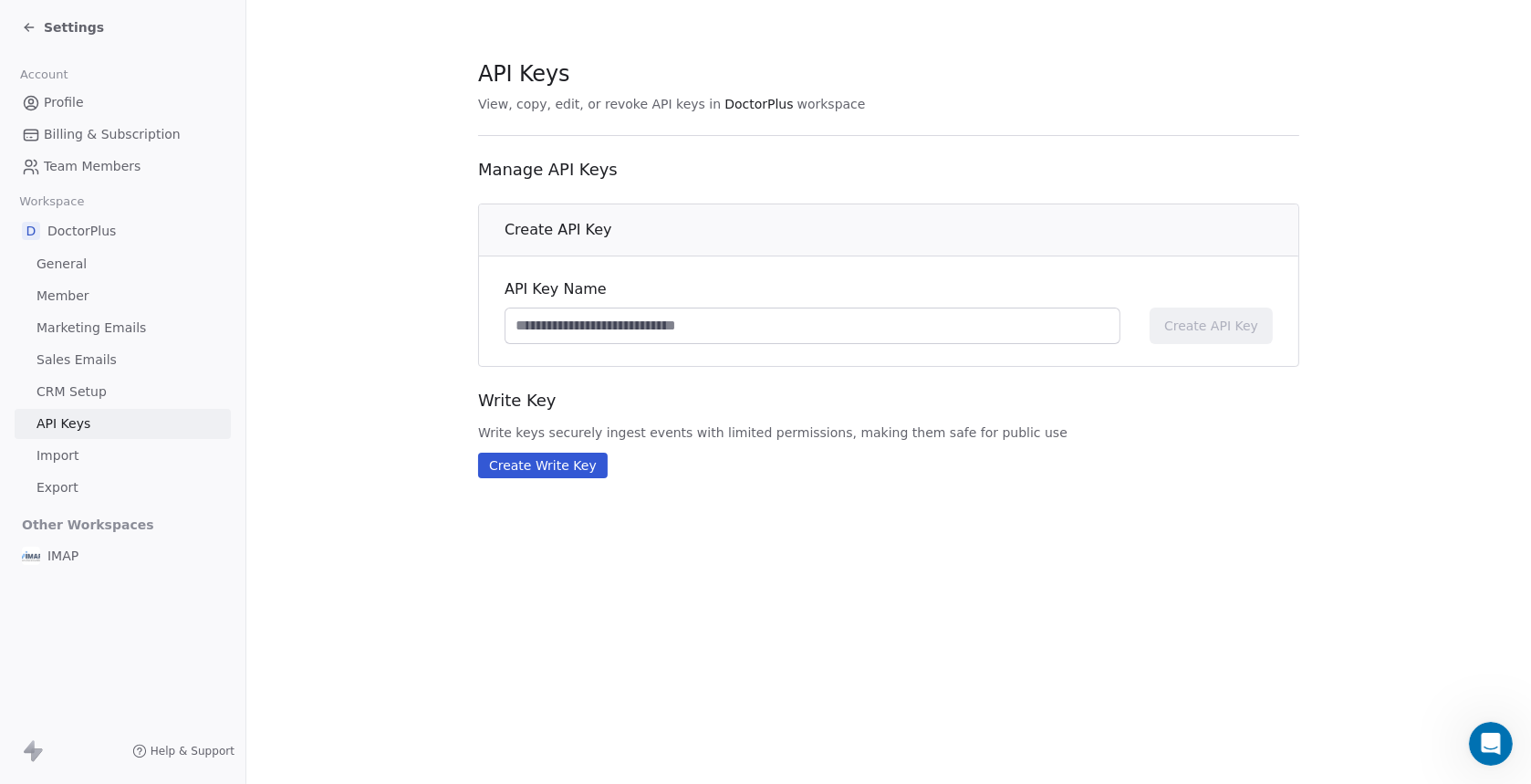
click at [81, 391] on span "CRM Setup" at bounding box center [71, 392] width 70 height 20
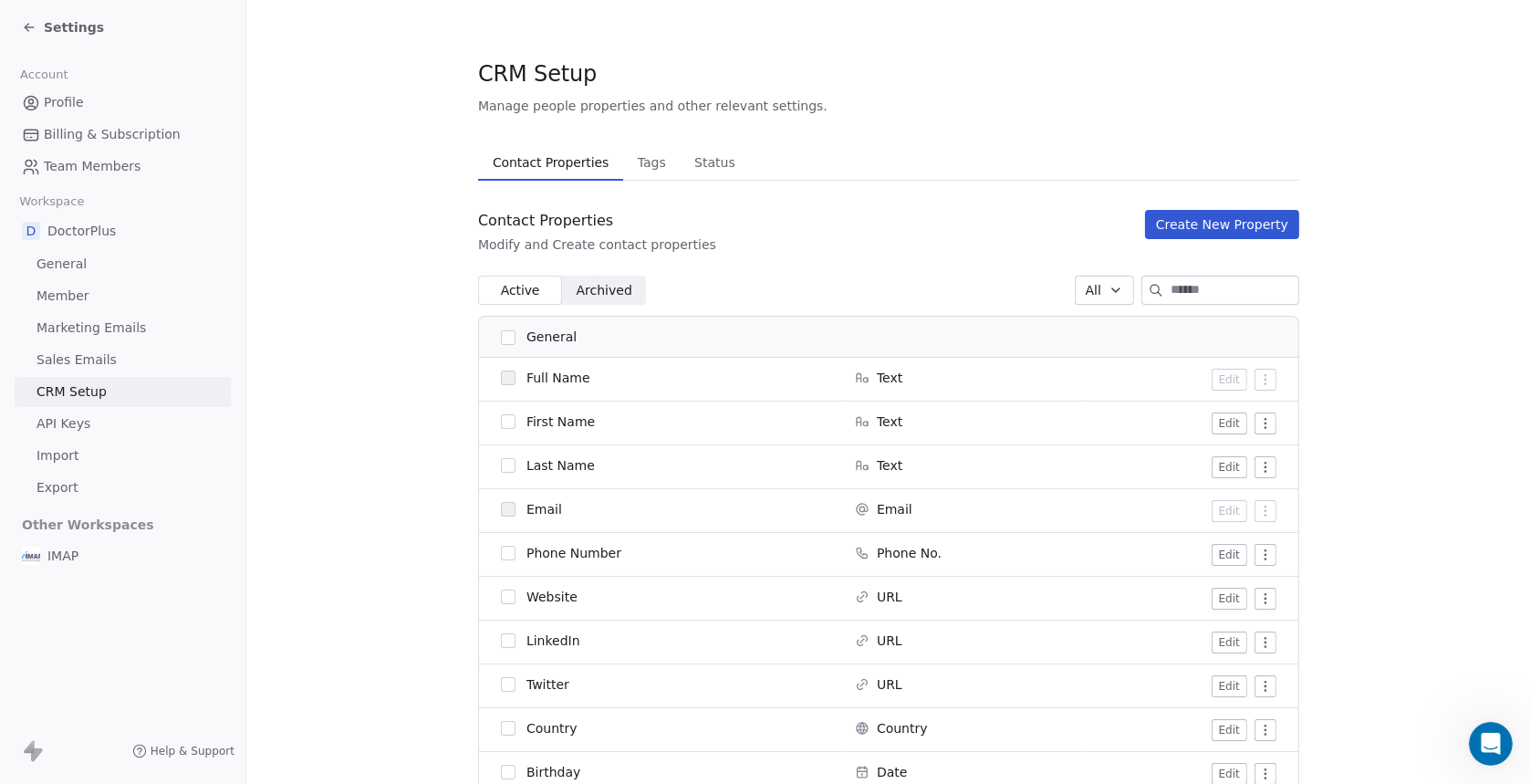
click at [32, 27] on icon at bounding box center [28, 27] width 8 height 0
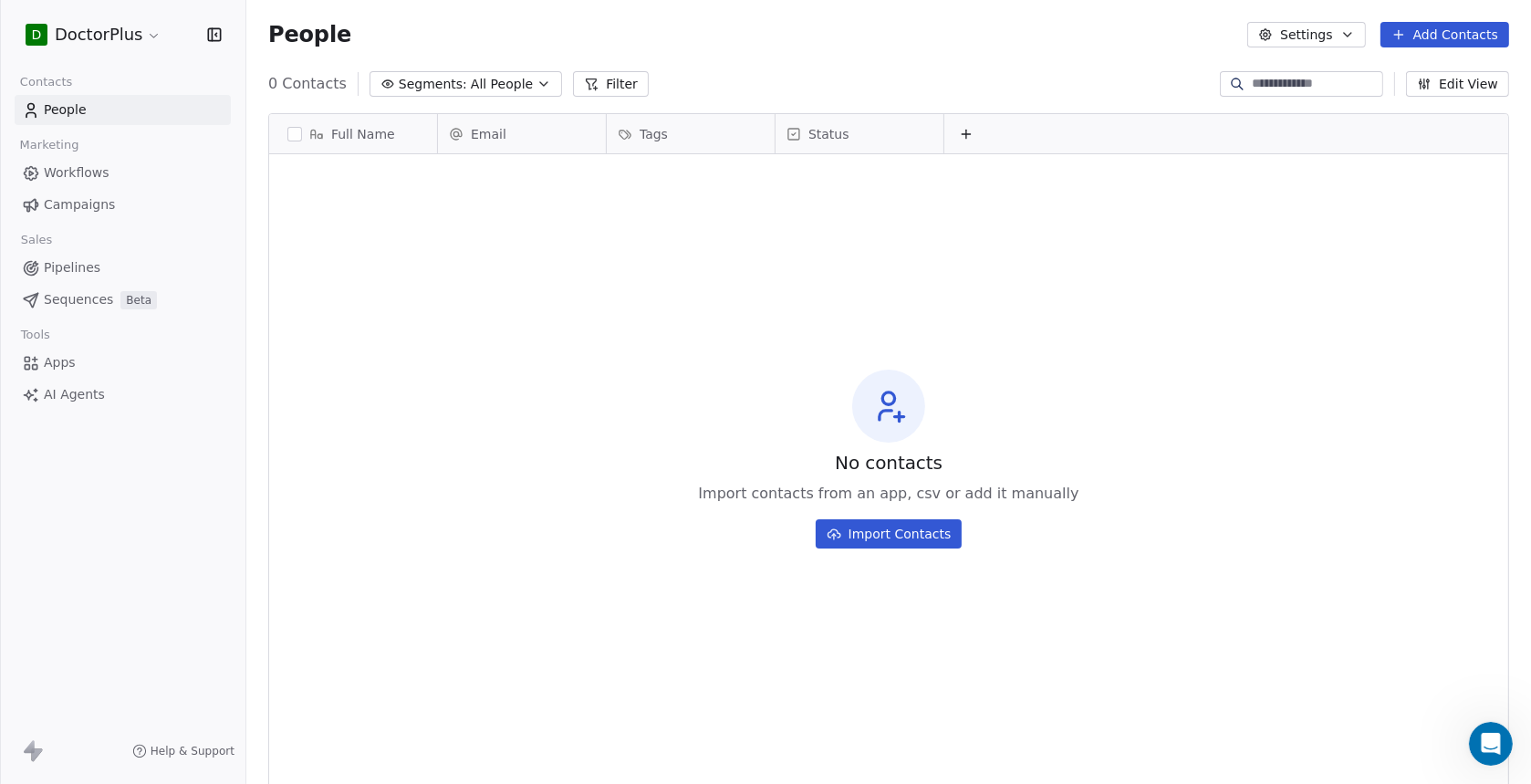
scroll to position [674, 1270]
click at [1293, 36] on button "Settings" at bounding box center [1306, 34] width 118 height 25
click at [1057, 57] on html "D DoctorPlus Contacts People Marketing Workflows Campaigns Sales Pipelines Sequ…" at bounding box center [766, 392] width 1531 height 784
click at [139, 31] on html "D DoctorPlus Contacts People Marketing Workflows Campaigns Sales Pipelines Sequ…" at bounding box center [766, 392] width 1531 height 784
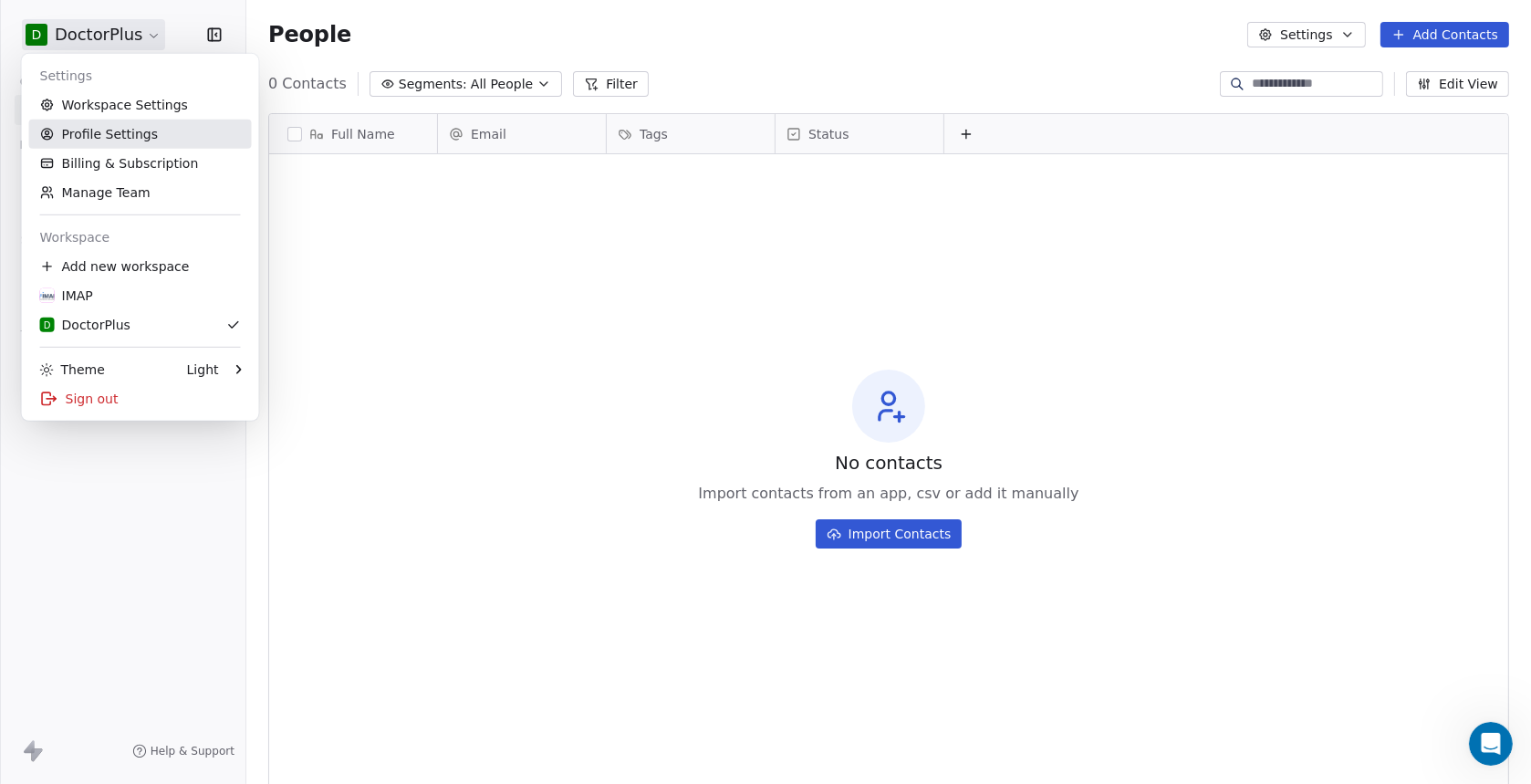
click at [90, 135] on link "Profile Settings" at bounding box center [140, 135] width 222 height 29
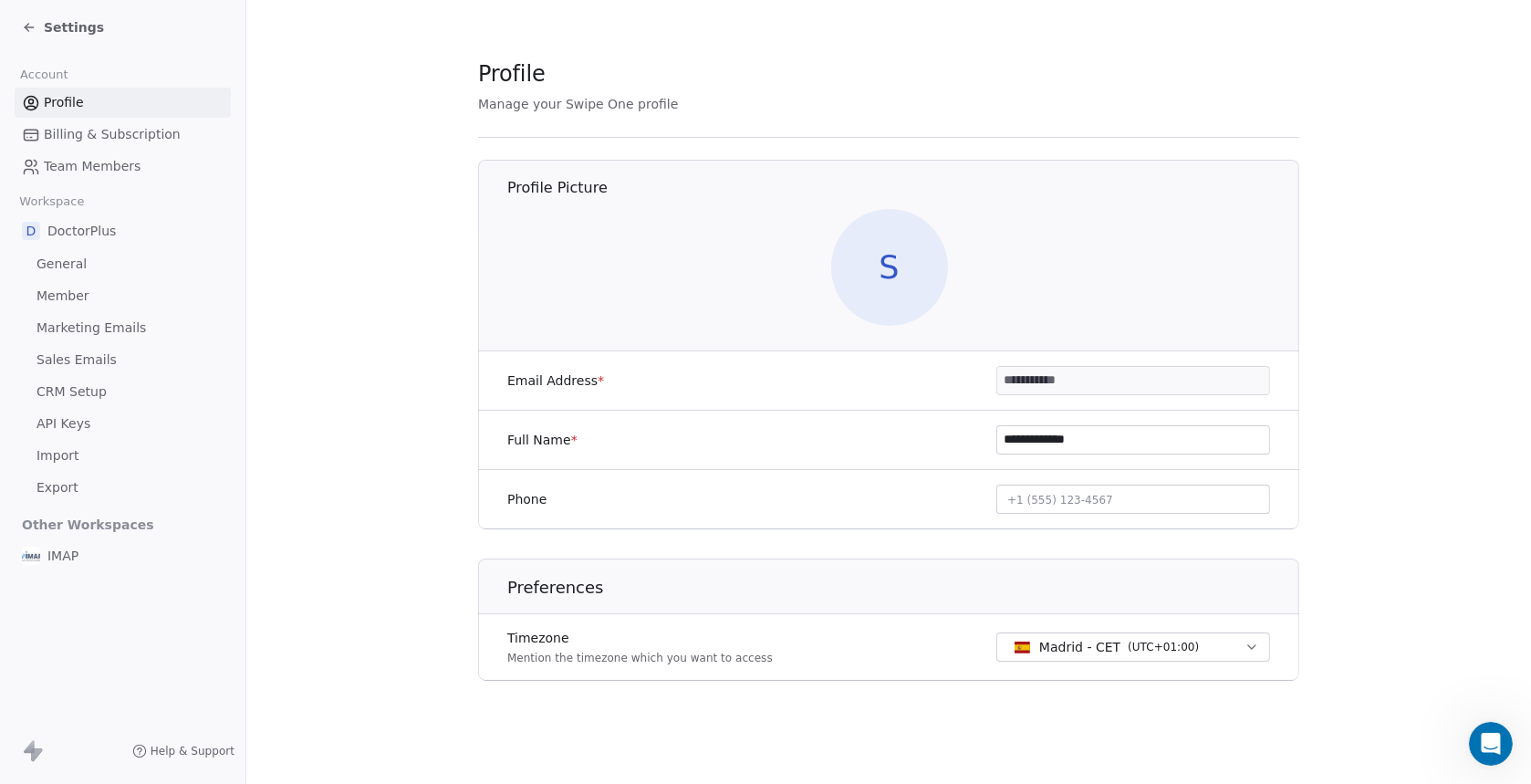
click at [67, 426] on span "API Keys" at bounding box center [62, 424] width 54 height 20
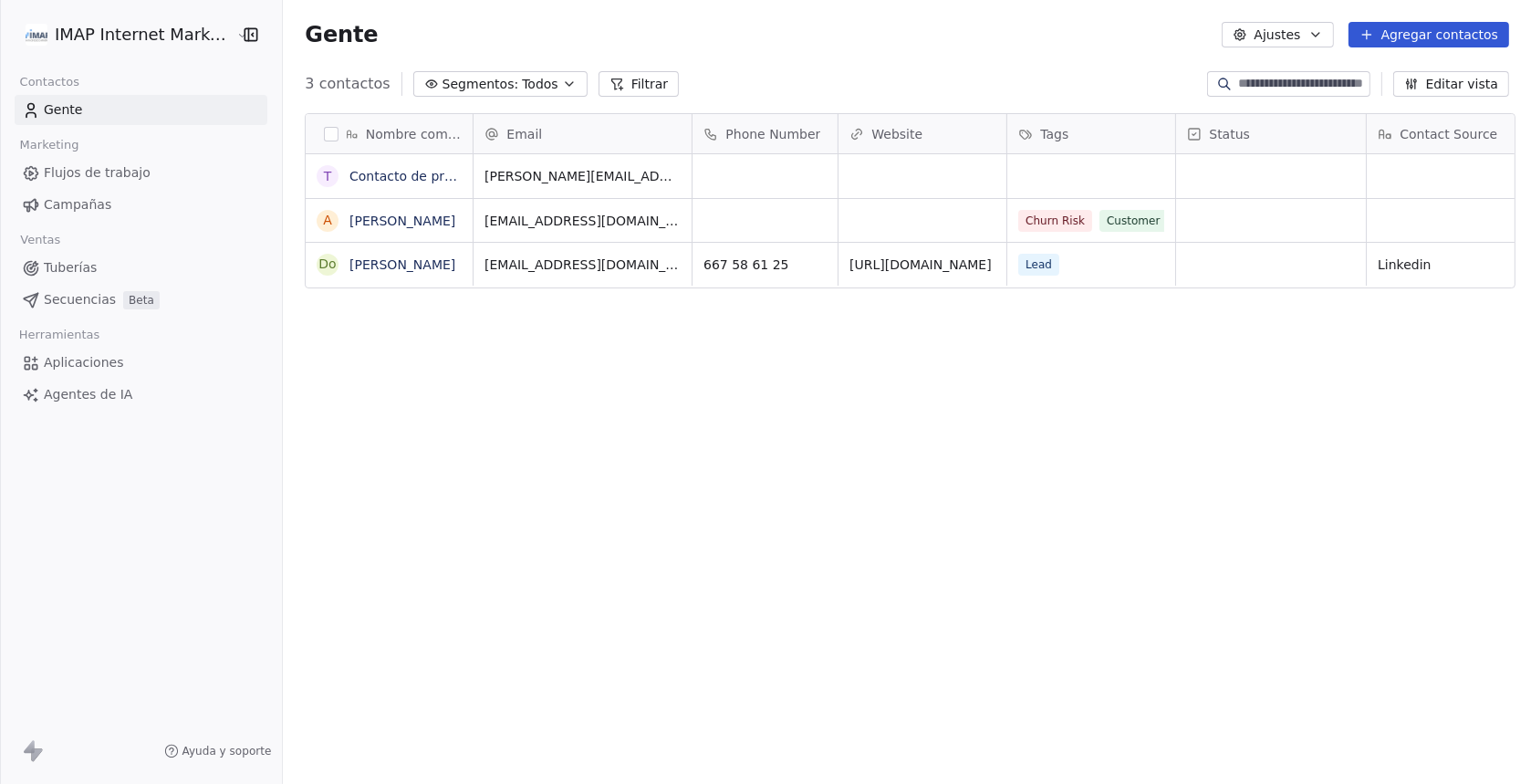
scroll to position [674, 1239]
click at [189, 25] on html "IMAP Internet Marketing SL Contactos Gente Marketing Flujos de trabajo Campañas…" at bounding box center [766, 392] width 1531 height 784
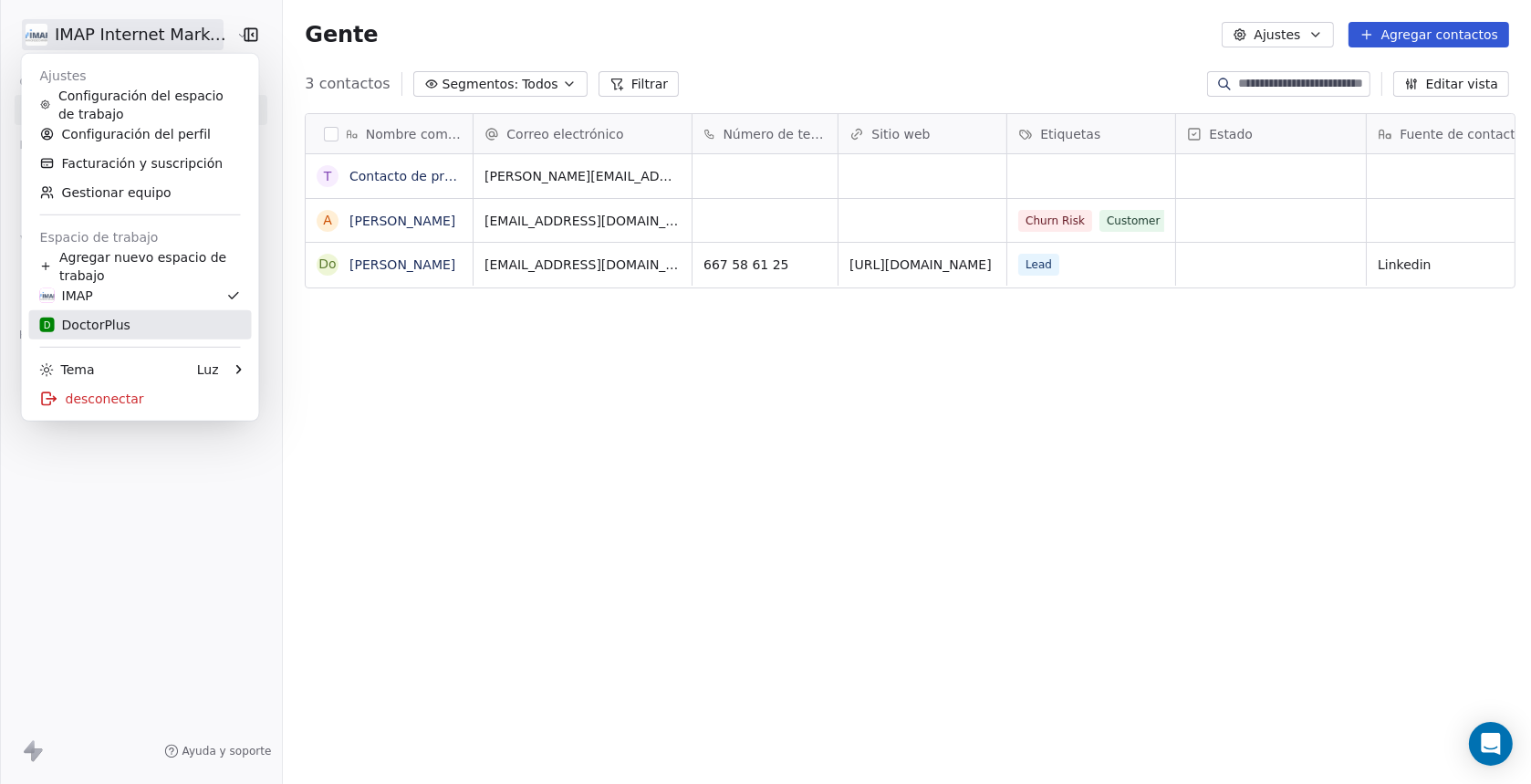
click at [102, 327] on font "DoctorPlus" at bounding box center [97, 325] width 68 height 15
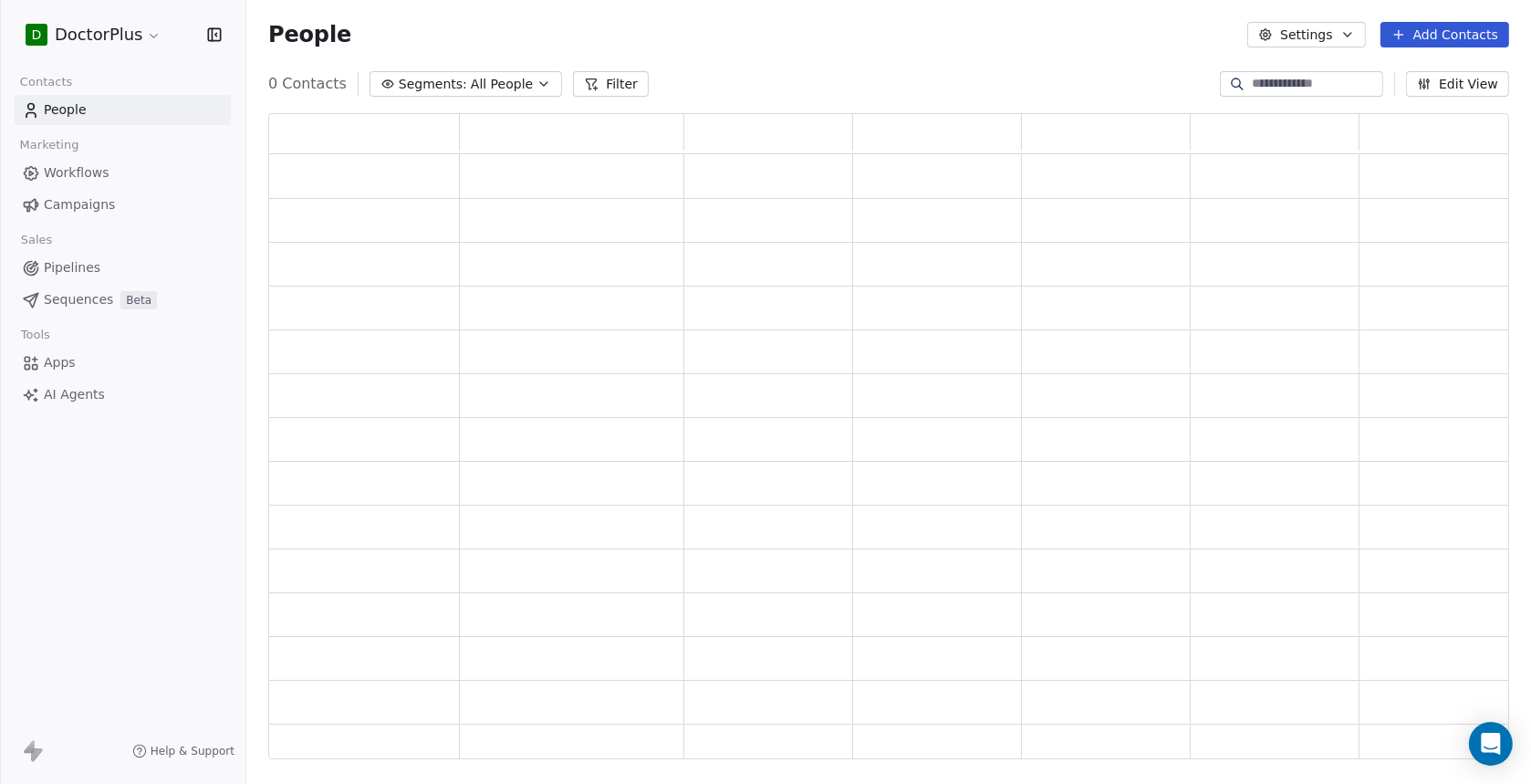
scroll to position [631, 1226]
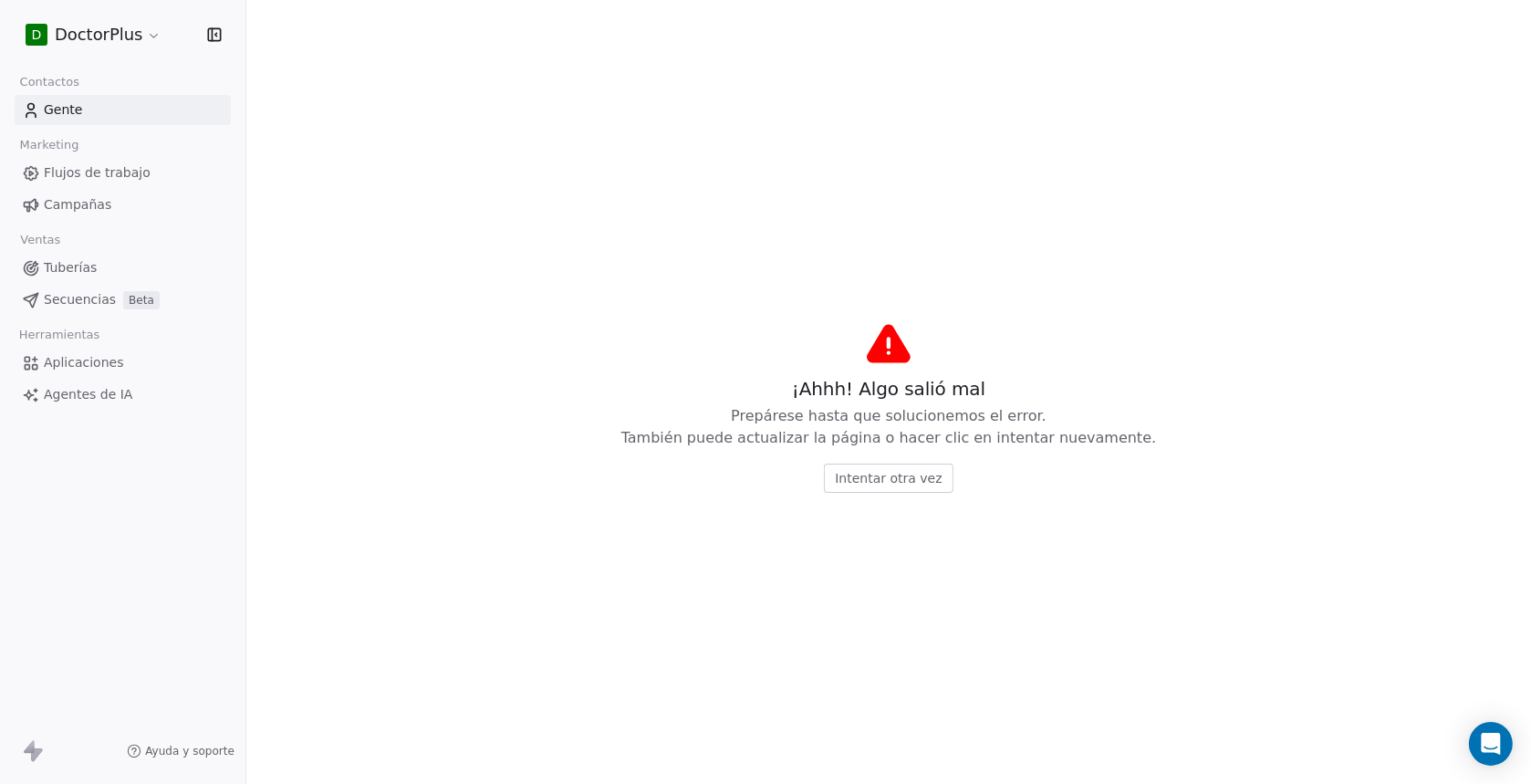
click at [883, 475] on font "Intentar otra vez" at bounding box center [887, 478] width 106 height 15
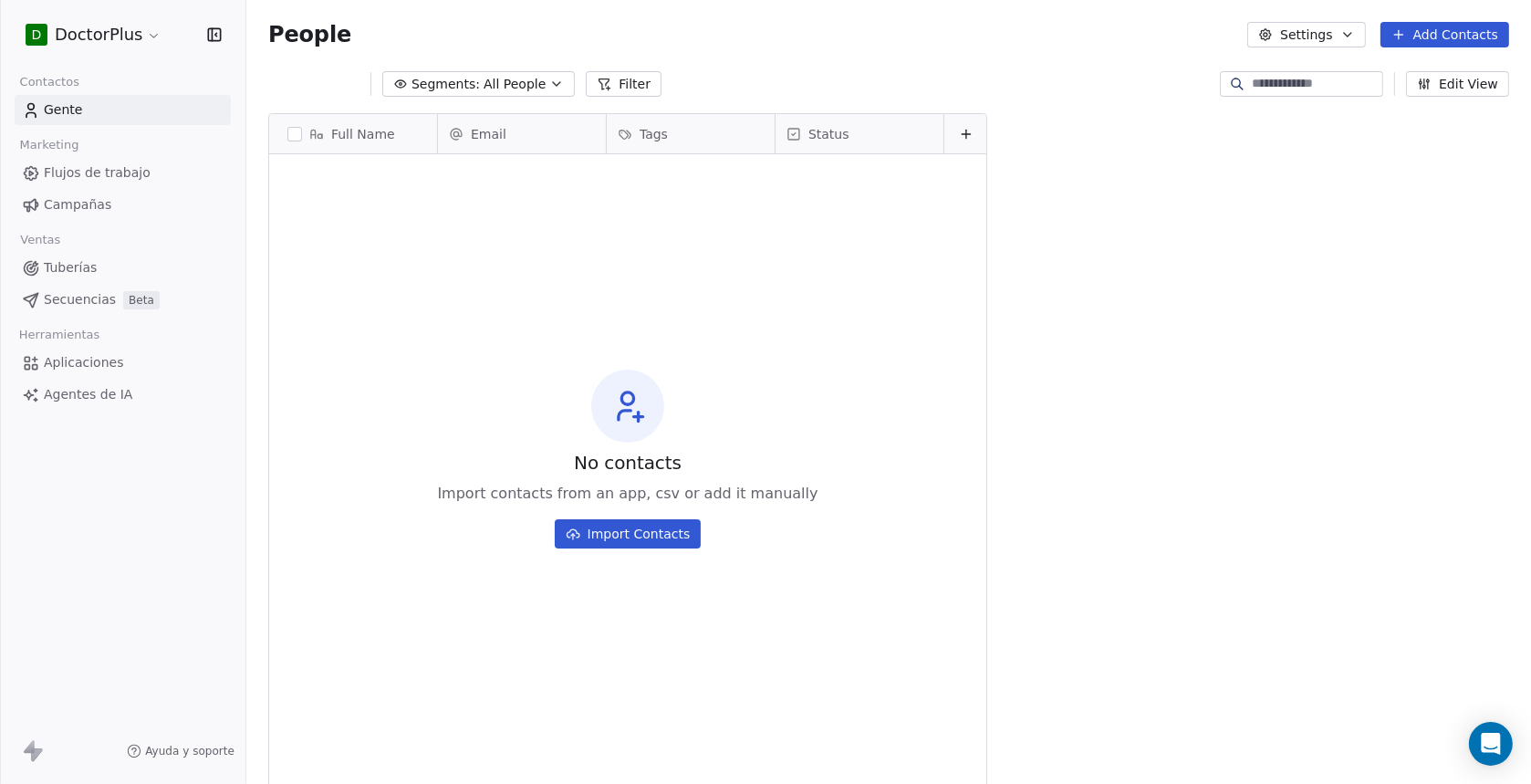
scroll to position [674, 1270]
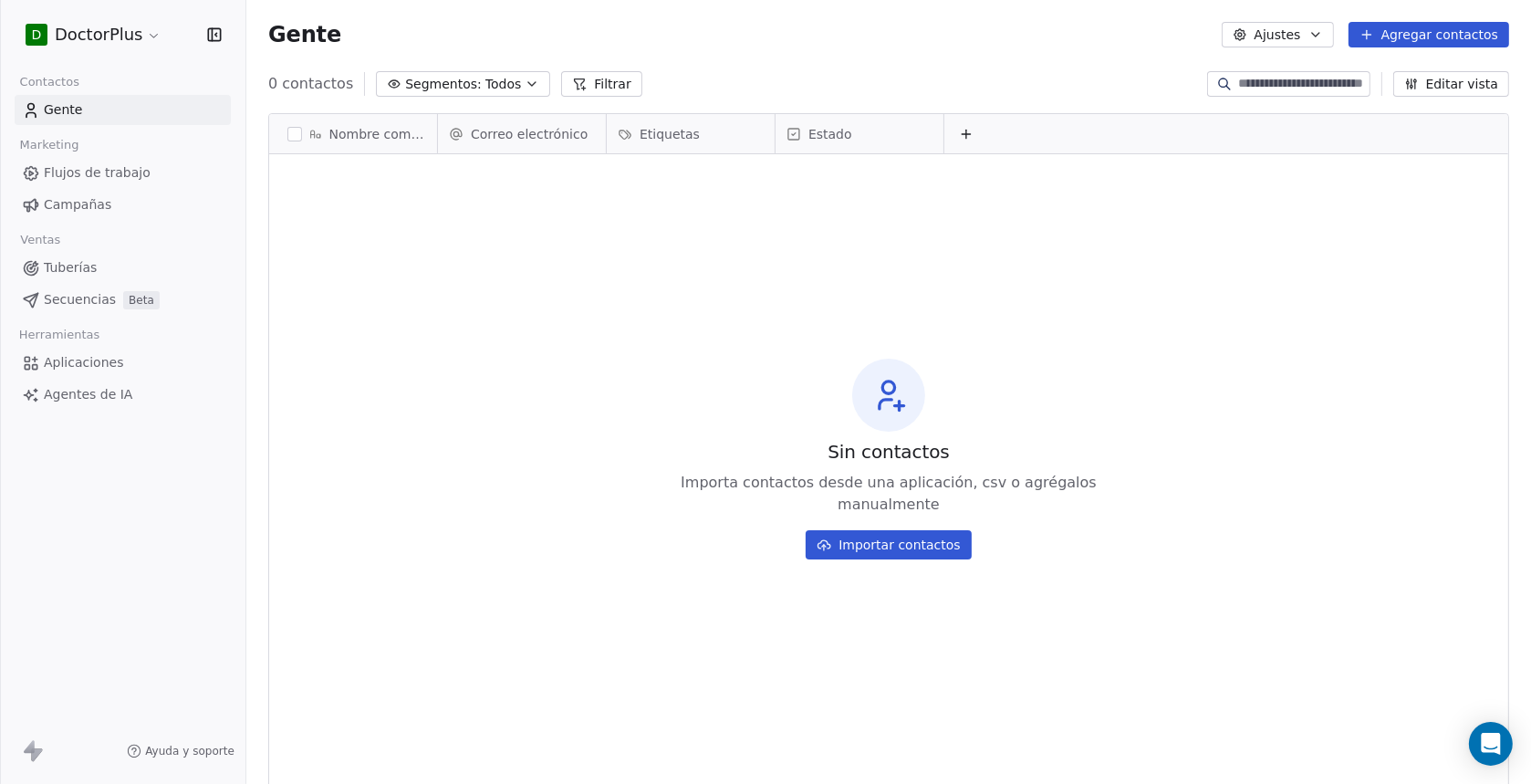
click at [128, 30] on html "D DoctorPlus Contactos Gente Marketing Flujos de trabajo Campañas Ventas Tuberí…" at bounding box center [766, 392] width 1531 height 784
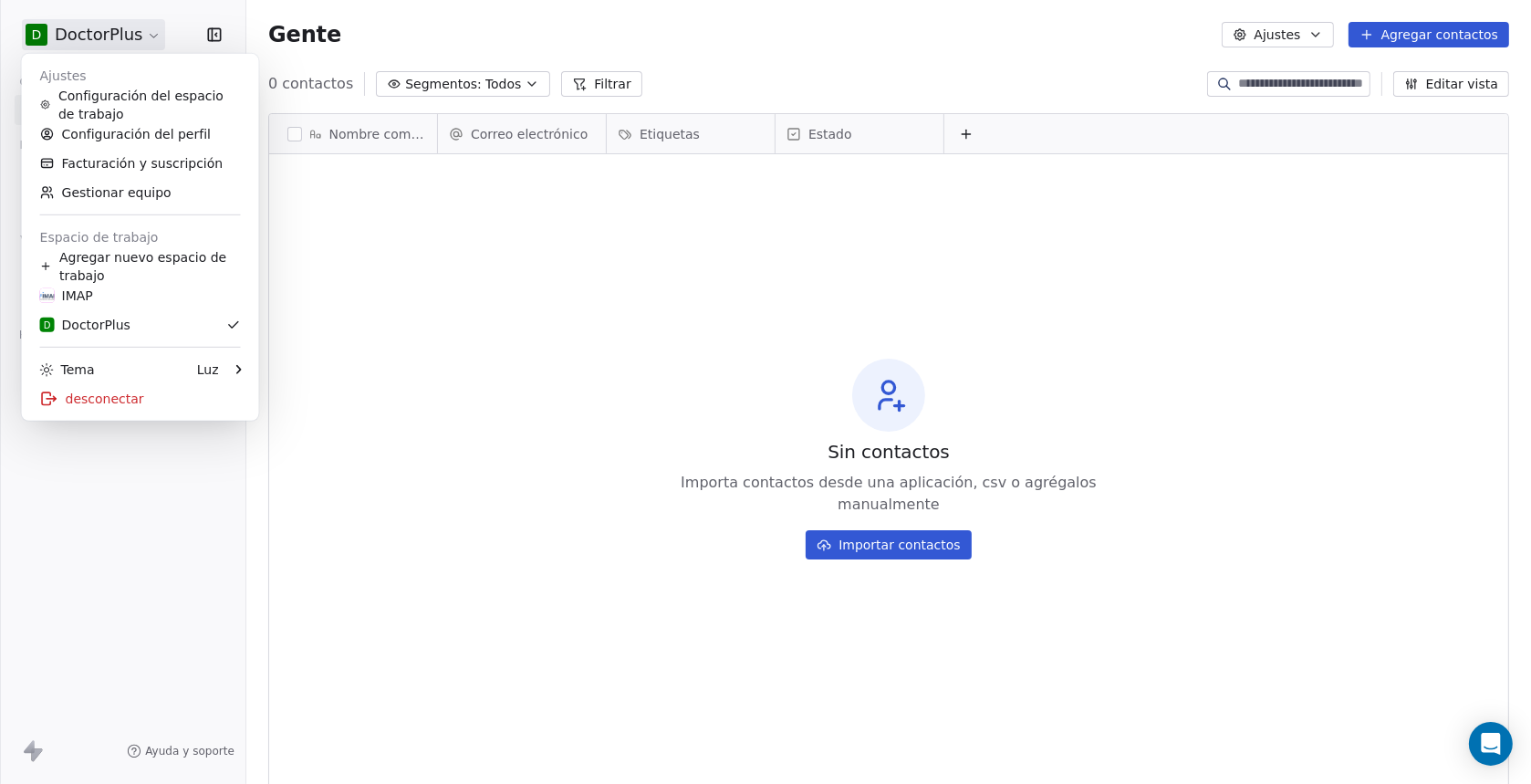
click at [672, 28] on html "D DoctorPlus Contactos Gente Marketing Flujos de trabajo Campañas Ventas Tuberí…" at bounding box center [766, 392] width 1531 height 784
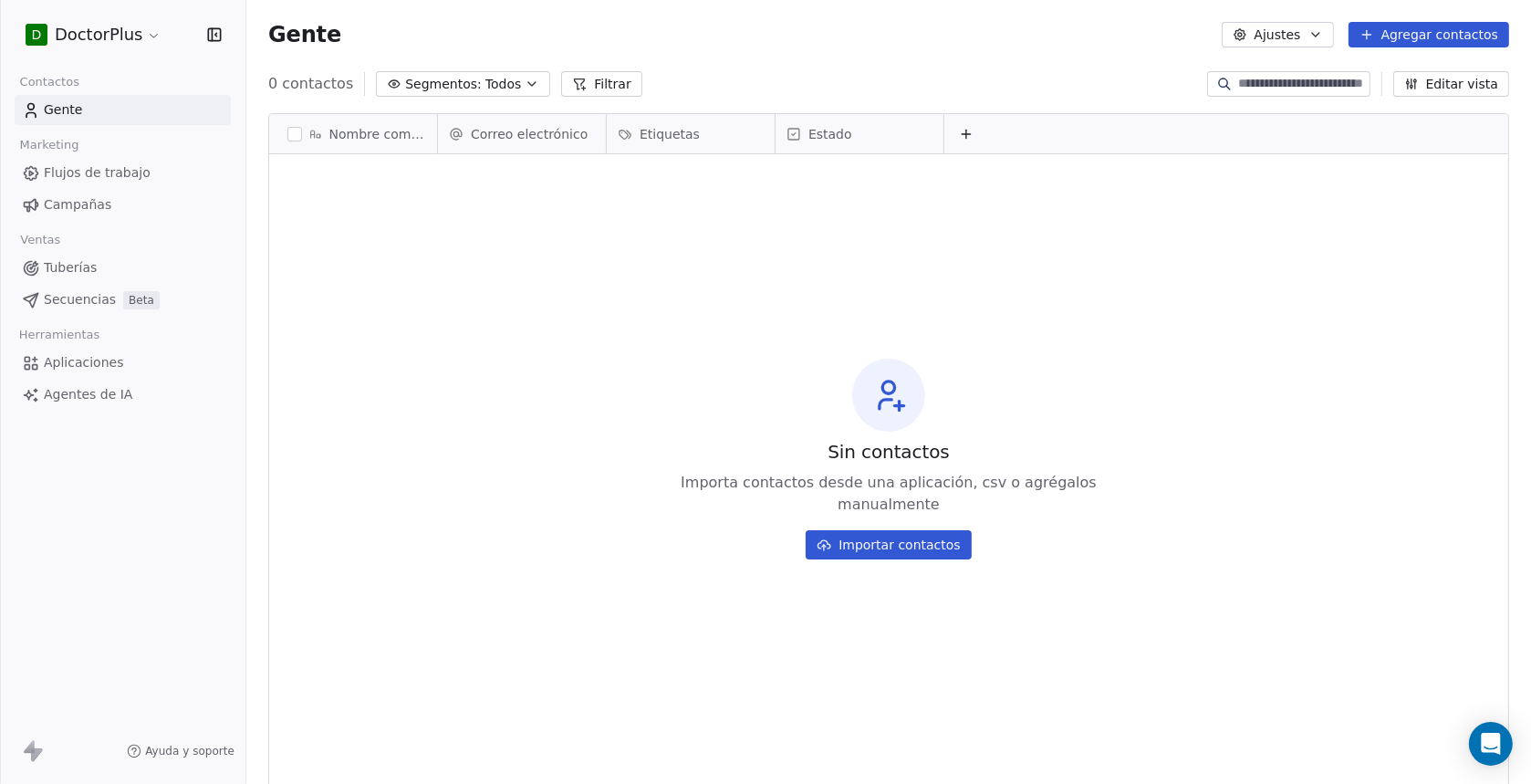
click at [135, 31] on html "D DoctorPlus Contactos Gente Marketing Flujos de trabajo Campañas Ventas Tuberí…" at bounding box center [766, 392] width 1531 height 784
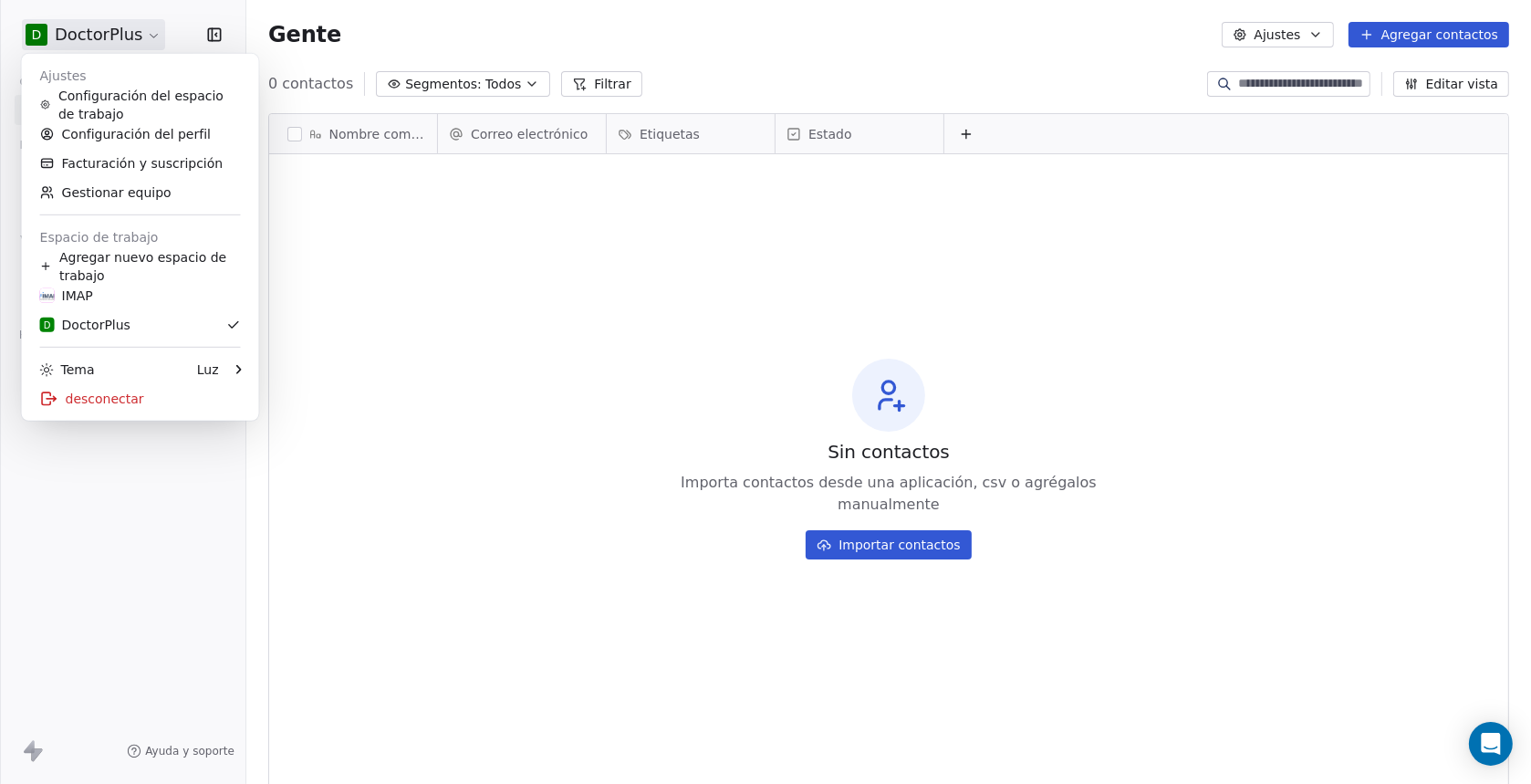
click at [121, 26] on html "D DoctorPlus Contactos Gente Marketing Flujos de trabajo Campañas Ventas Tuberí…" at bounding box center [766, 392] width 1531 height 784
click at [141, 35] on html "D DoctorPlus Contactos Gente Marketing Flujos de trabajo Campañas Ventas Tuberí…" at bounding box center [766, 392] width 1531 height 784
